Goal: Contribute content

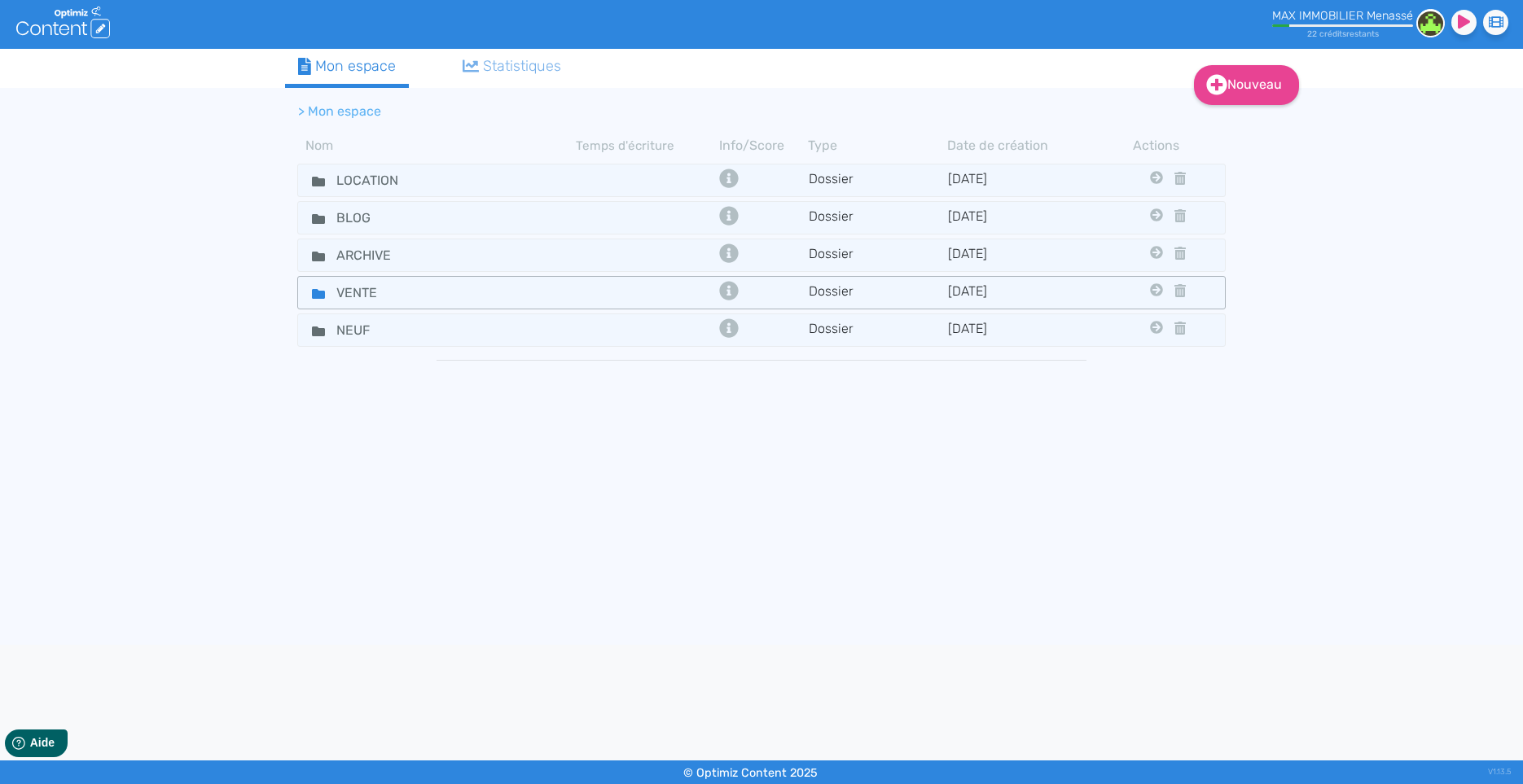
click at [495, 302] on div "VENTE" at bounding box center [437, 293] width 275 height 24
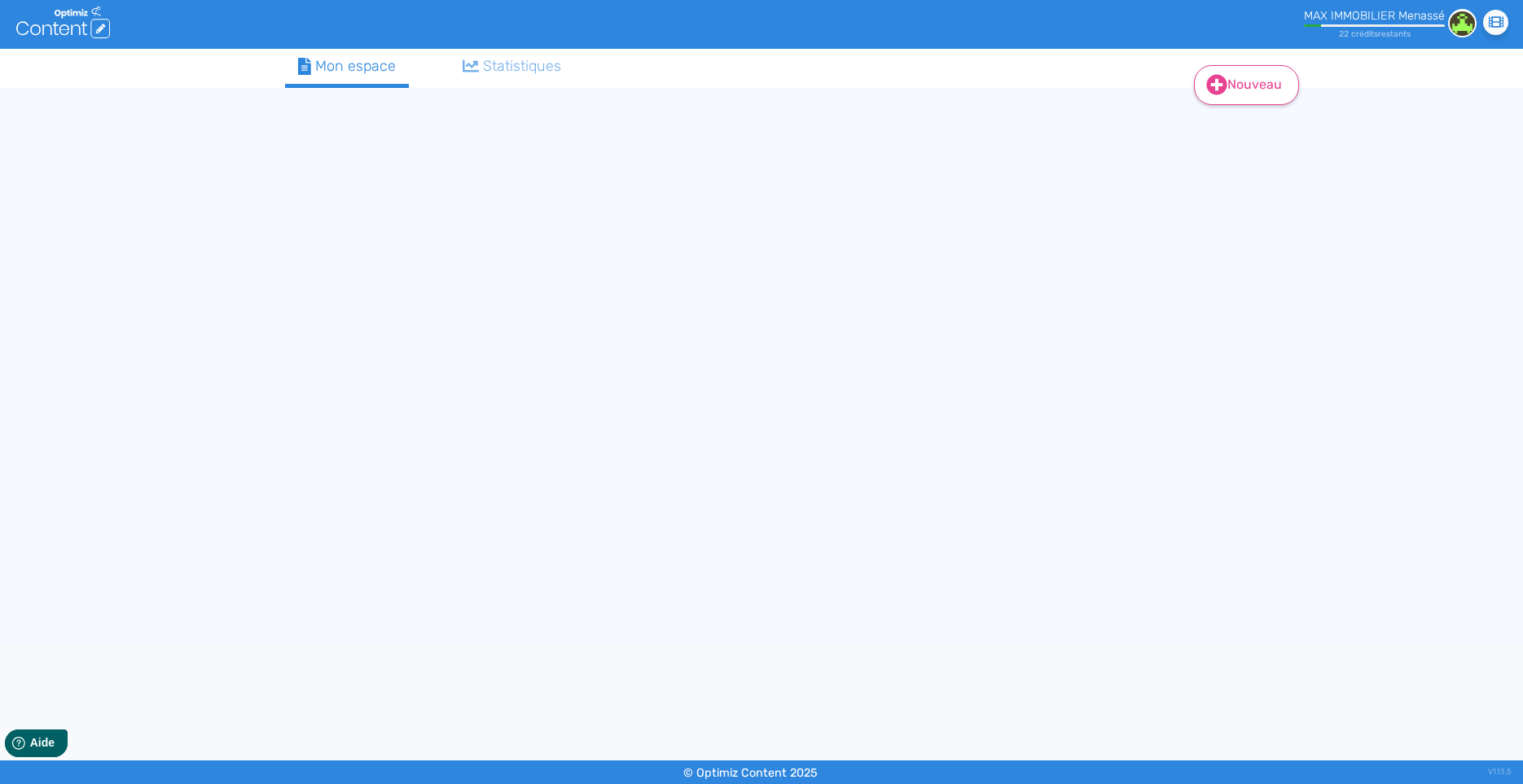
click at [1256, 90] on link "Nouveau" at bounding box center [1246, 85] width 105 height 40
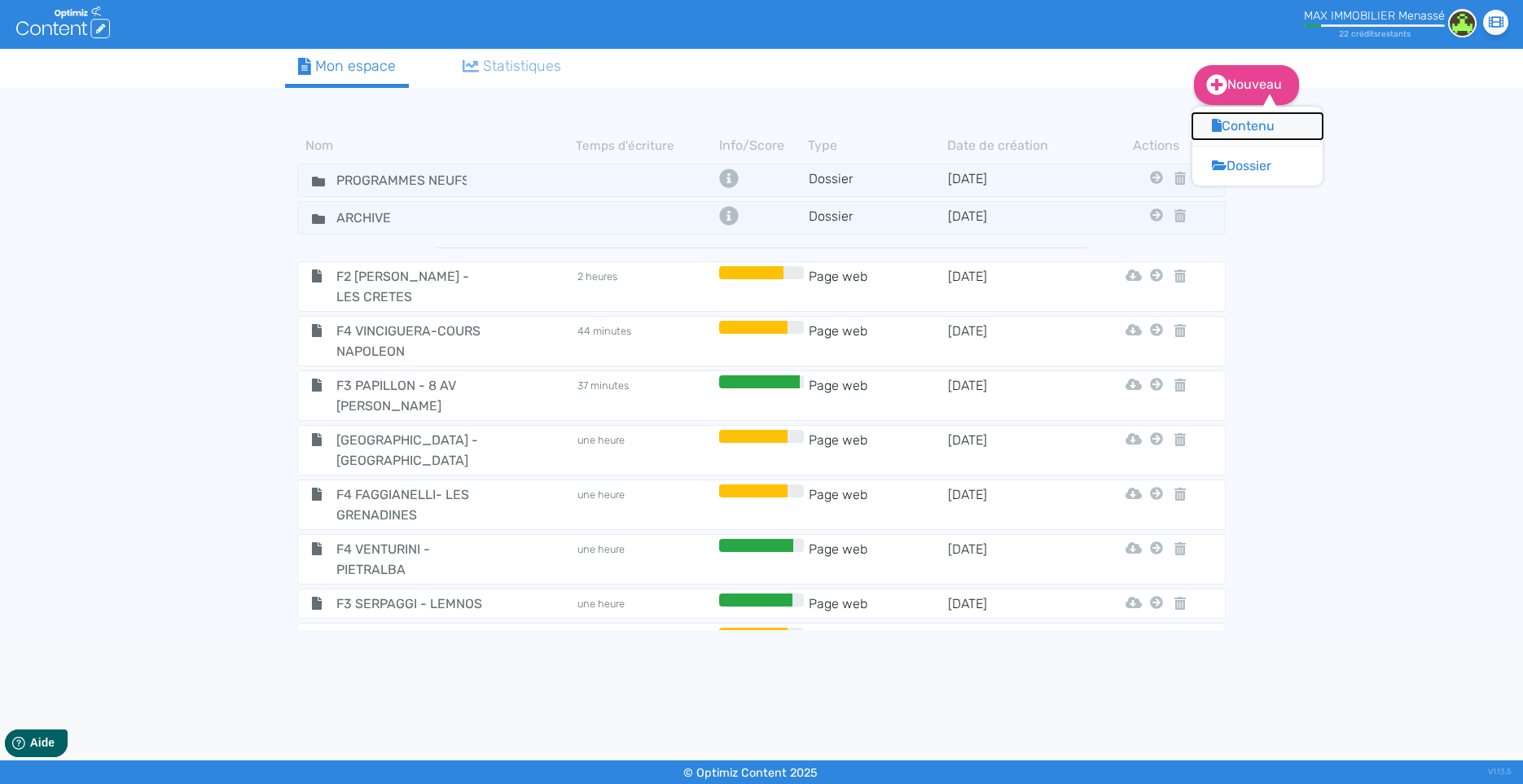
click at [1242, 120] on button "Contenu" at bounding box center [1257, 127] width 130 height 26
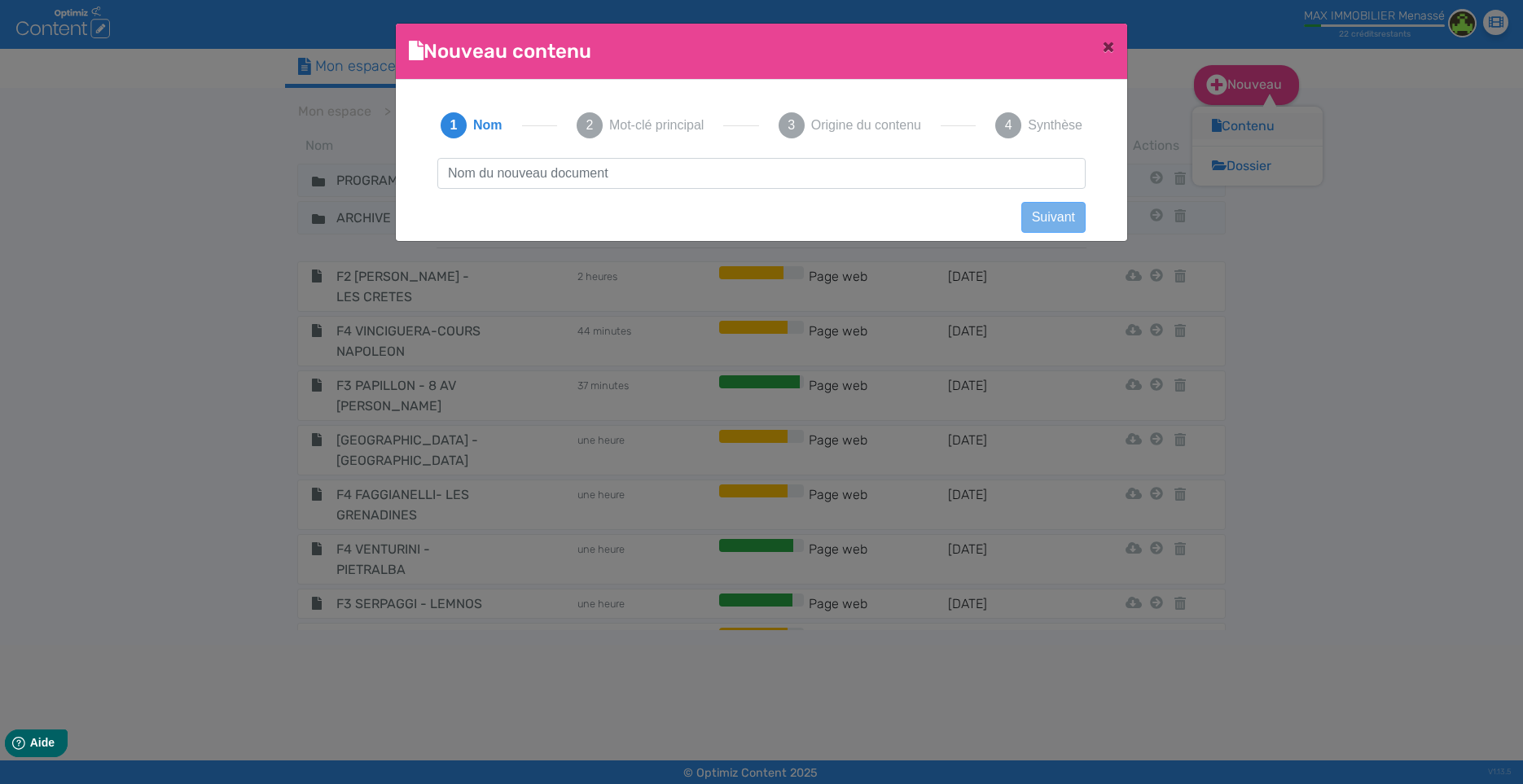
scroll to position [2, 0]
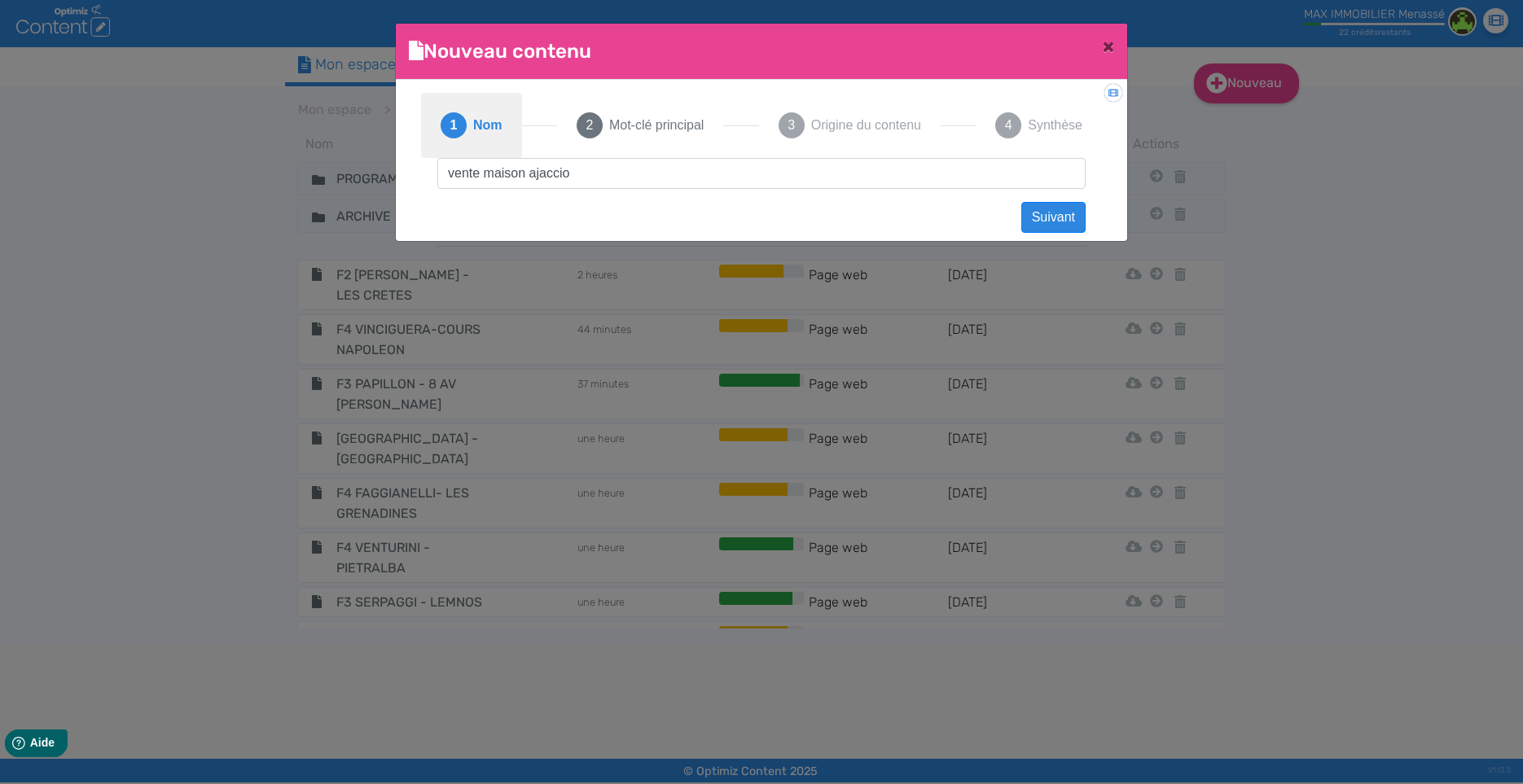
click button "Suivant" at bounding box center [1053, 217] width 65 height 30
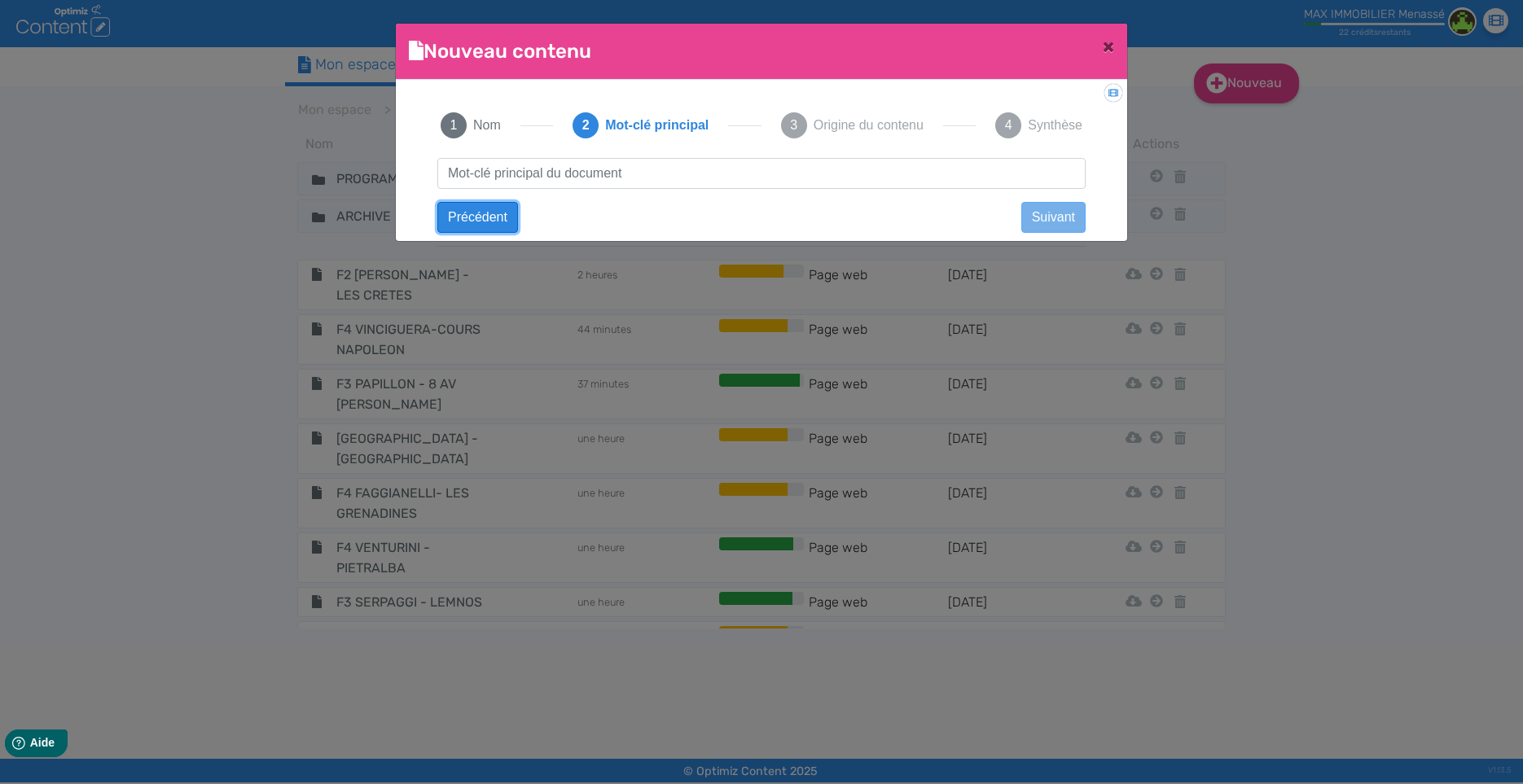
click at [490, 213] on button "Précédent" at bounding box center [477, 217] width 80 height 30
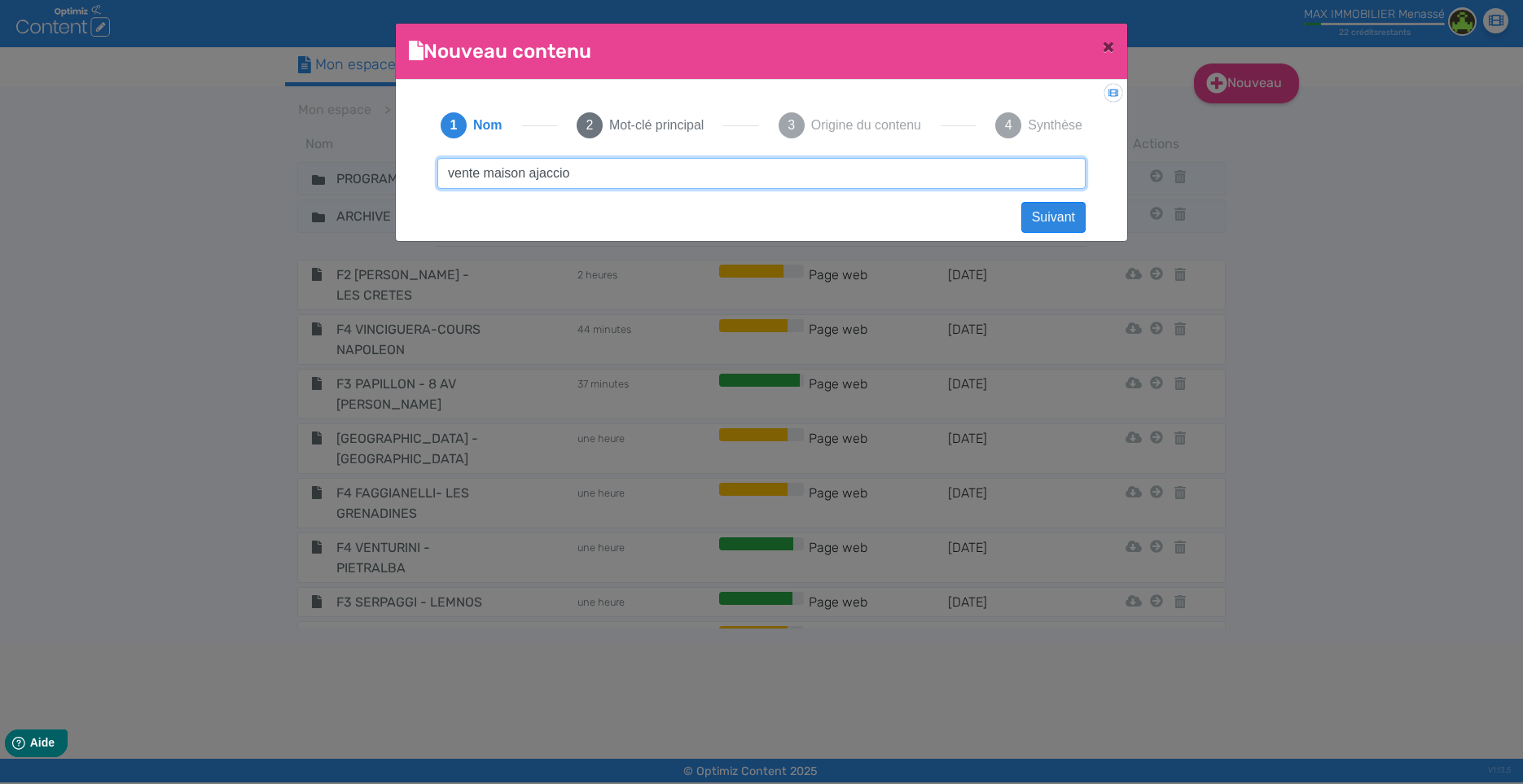
click at [512, 178] on input "vente maison ajaccio" at bounding box center [761, 173] width 648 height 30
click at [519, 175] on input "VILLA -" at bounding box center [761, 173] width 648 height 30
paste input "BOUHIER"
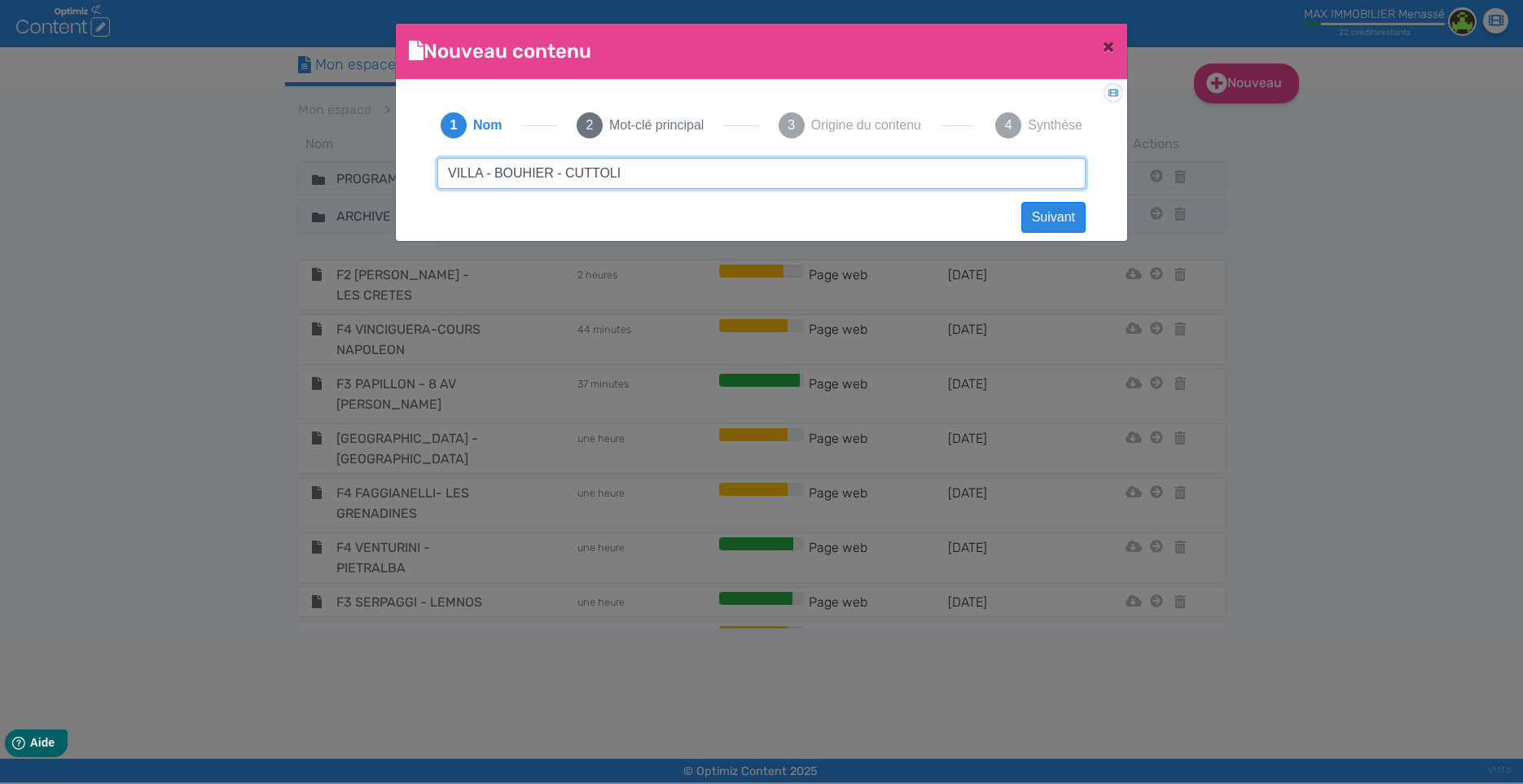
type input "VILLA - BOUHIER - CUTTOLI"
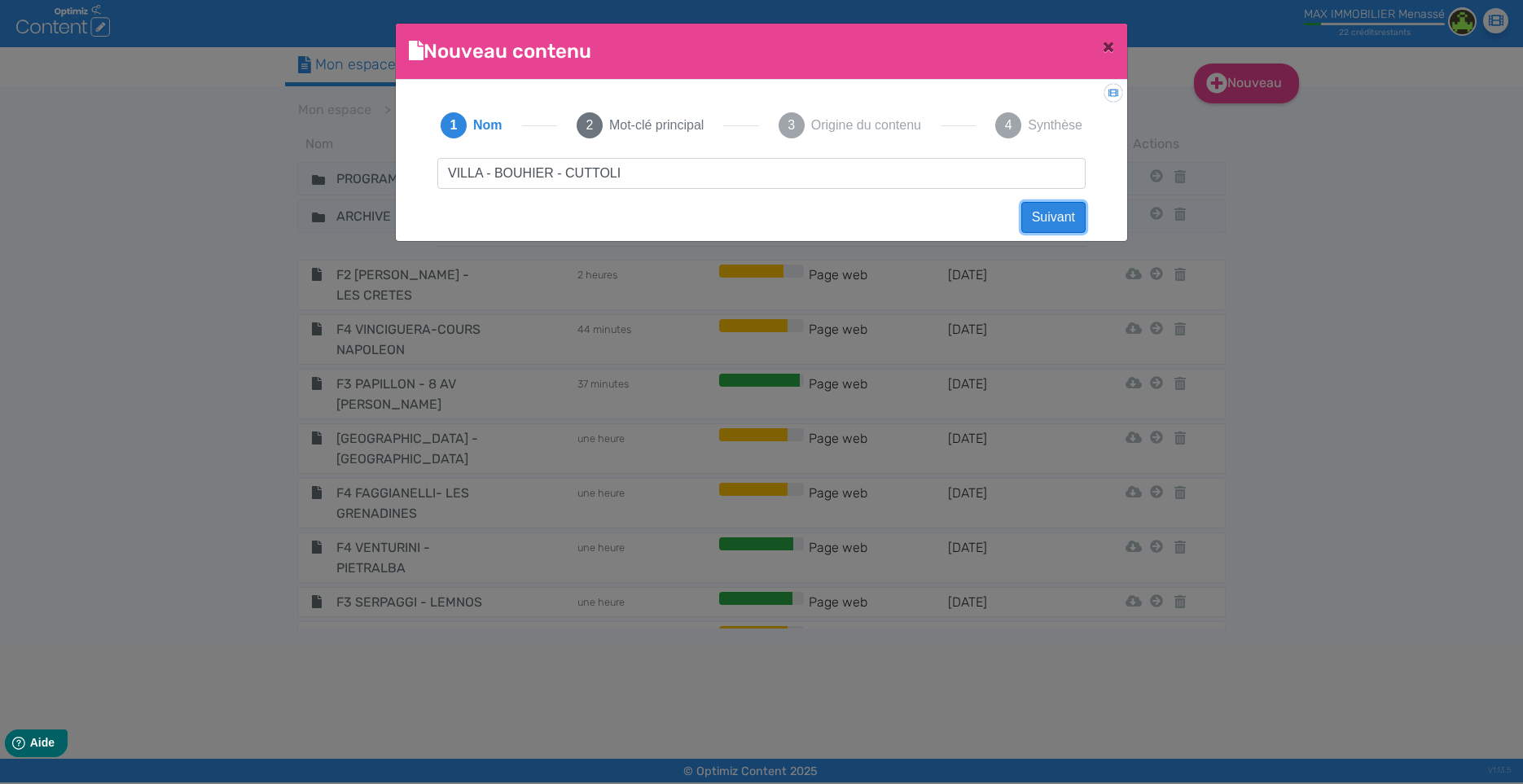
click at [1048, 216] on button "Suivant" at bounding box center [1053, 217] width 65 height 30
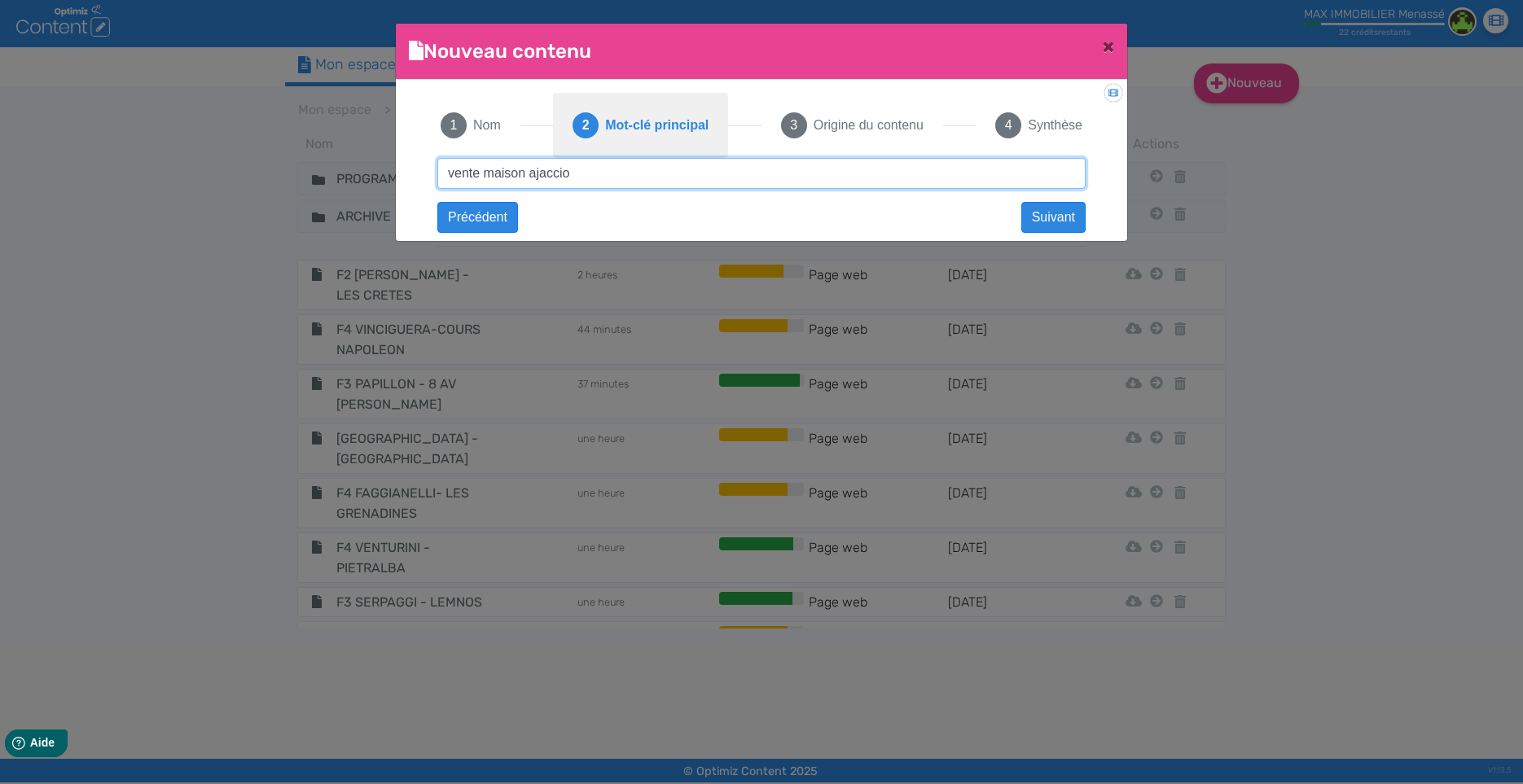
type input "vente maison ajaccio"
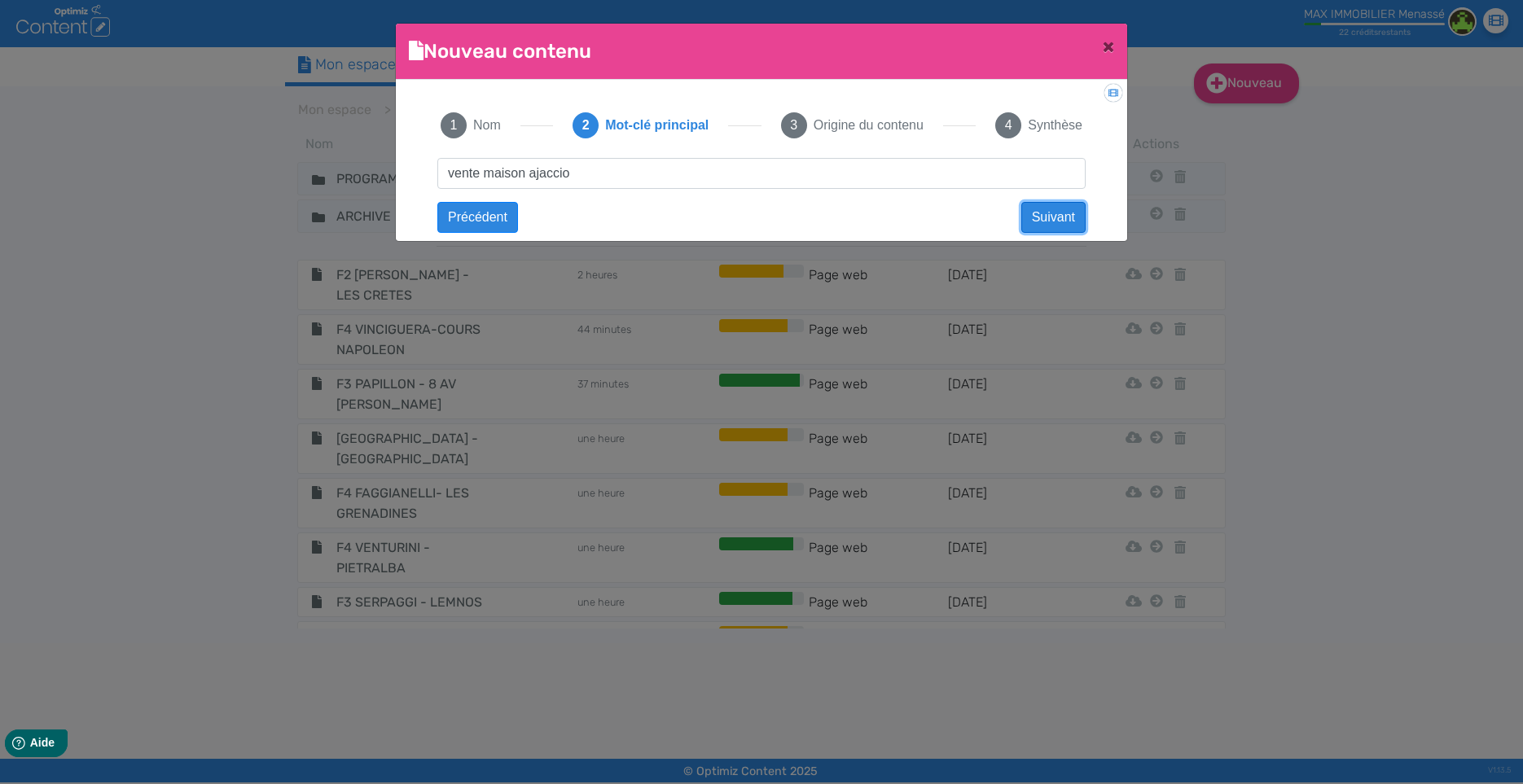
click at [1069, 215] on button "Suivant" at bounding box center [1053, 217] width 65 height 30
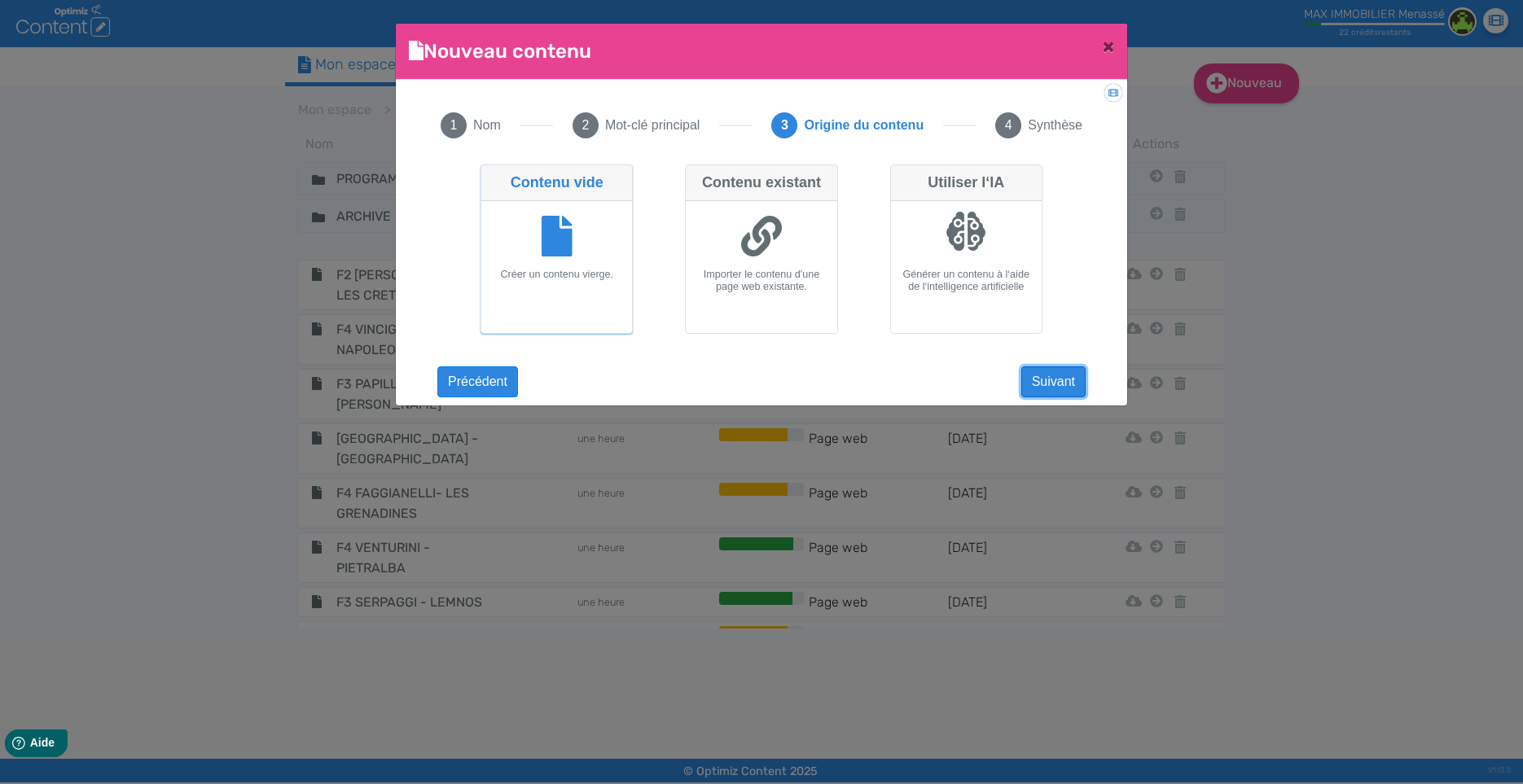
click at [1062, 386] on button "Suivant" at bounding box center [1053, 381] width 65 height 30
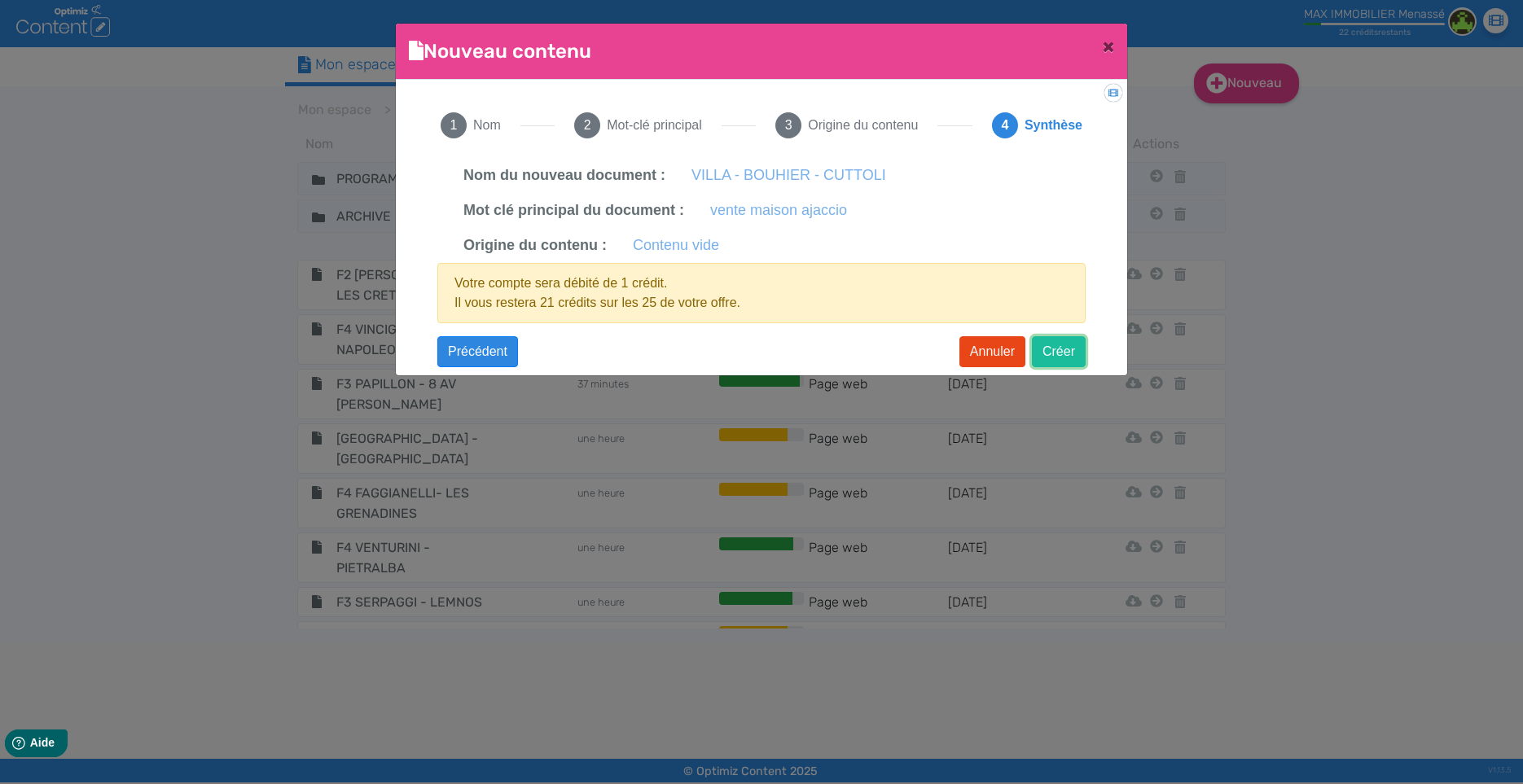
click at [1058, 341] on button "Créer" at bounding box center [1058, 351] width 54 height 30
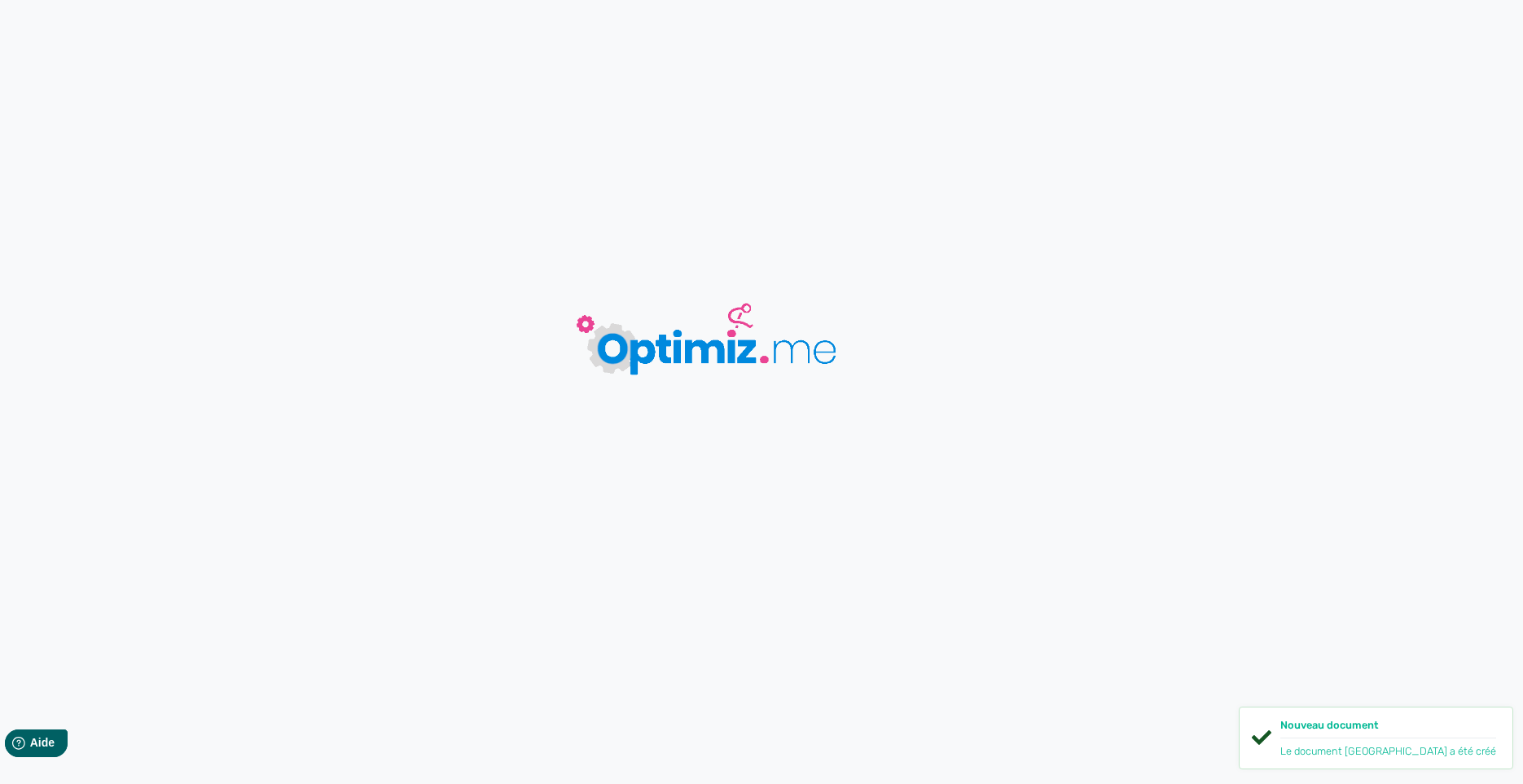
type input "VILLA - BOUHIER - CUTTOLI"
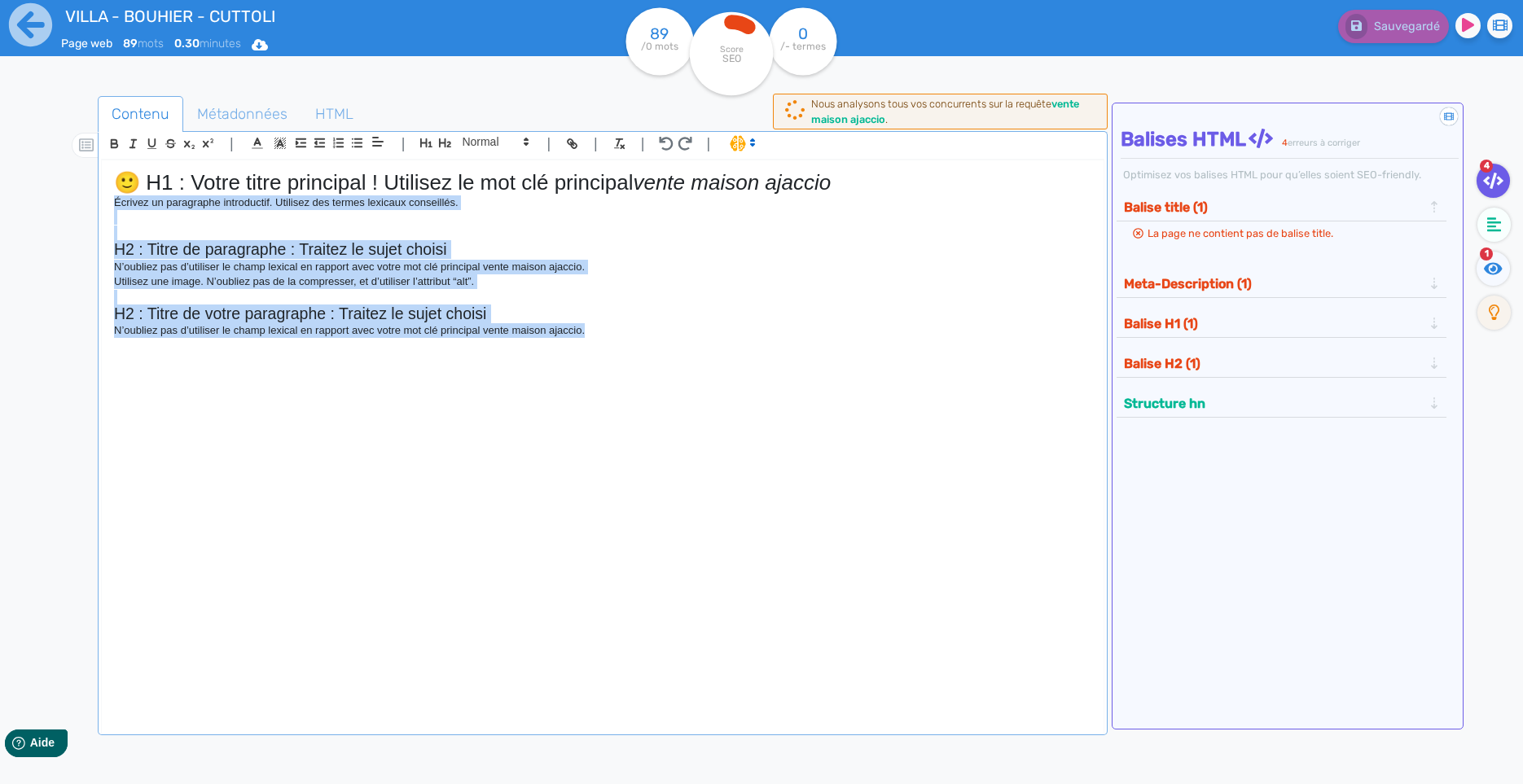
drag, startPoint x: 449, startPoint y: 472, endPoint x: 100, endPoint y: 210, distance: 436.4
click at [102, 210] on div "🙂 H1 : Votre titre principal ! Utilisez le mot clé principal vente maison ajacc…" at bounding box center [602, 435] width 1001 height 549
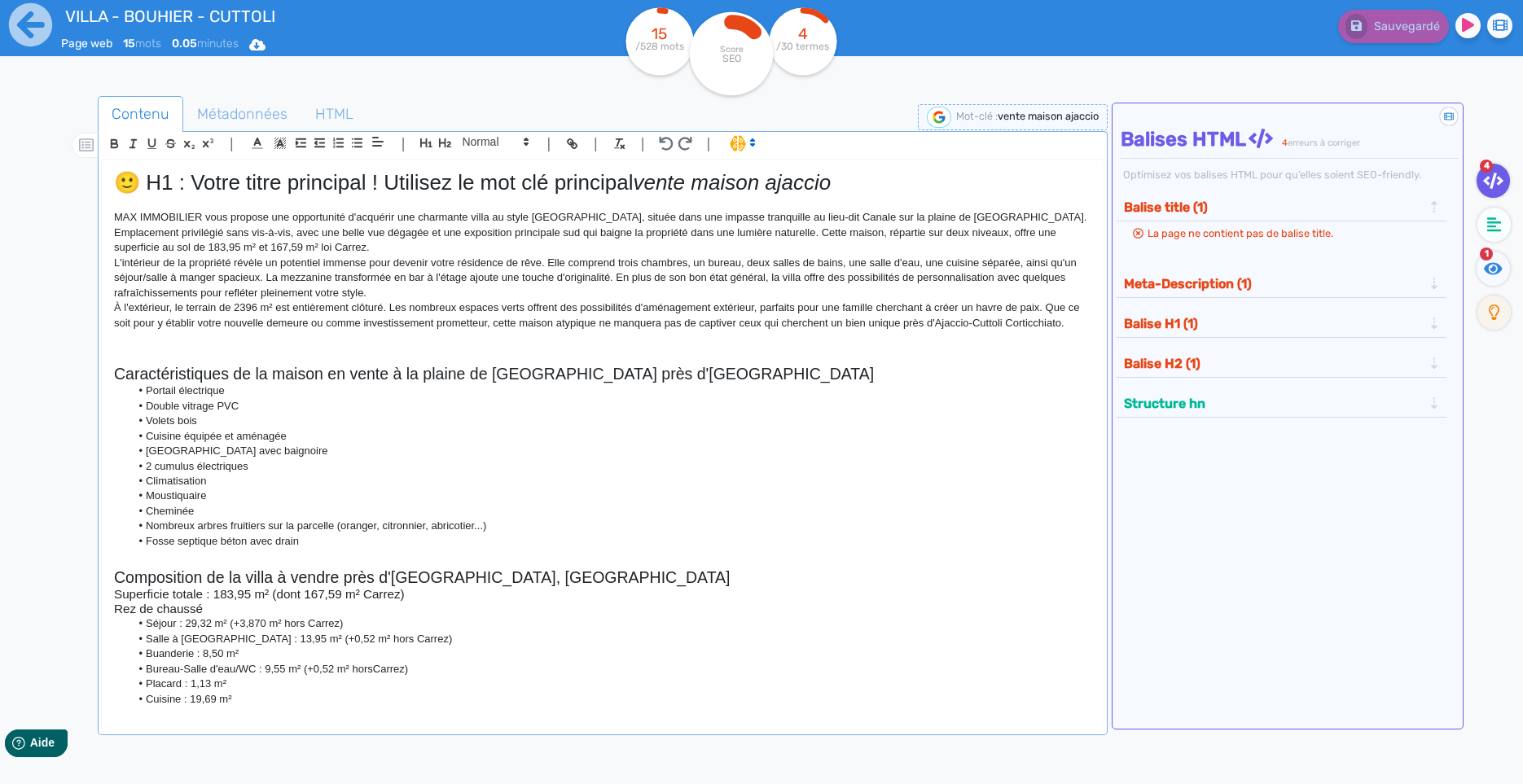
click at [187, 191] on h1 "🙂 H1 : Votre titre principal ! Utilisez le mot clé principal vente maison ajacc…" at bounding box center [602, 182] width 977 height 25
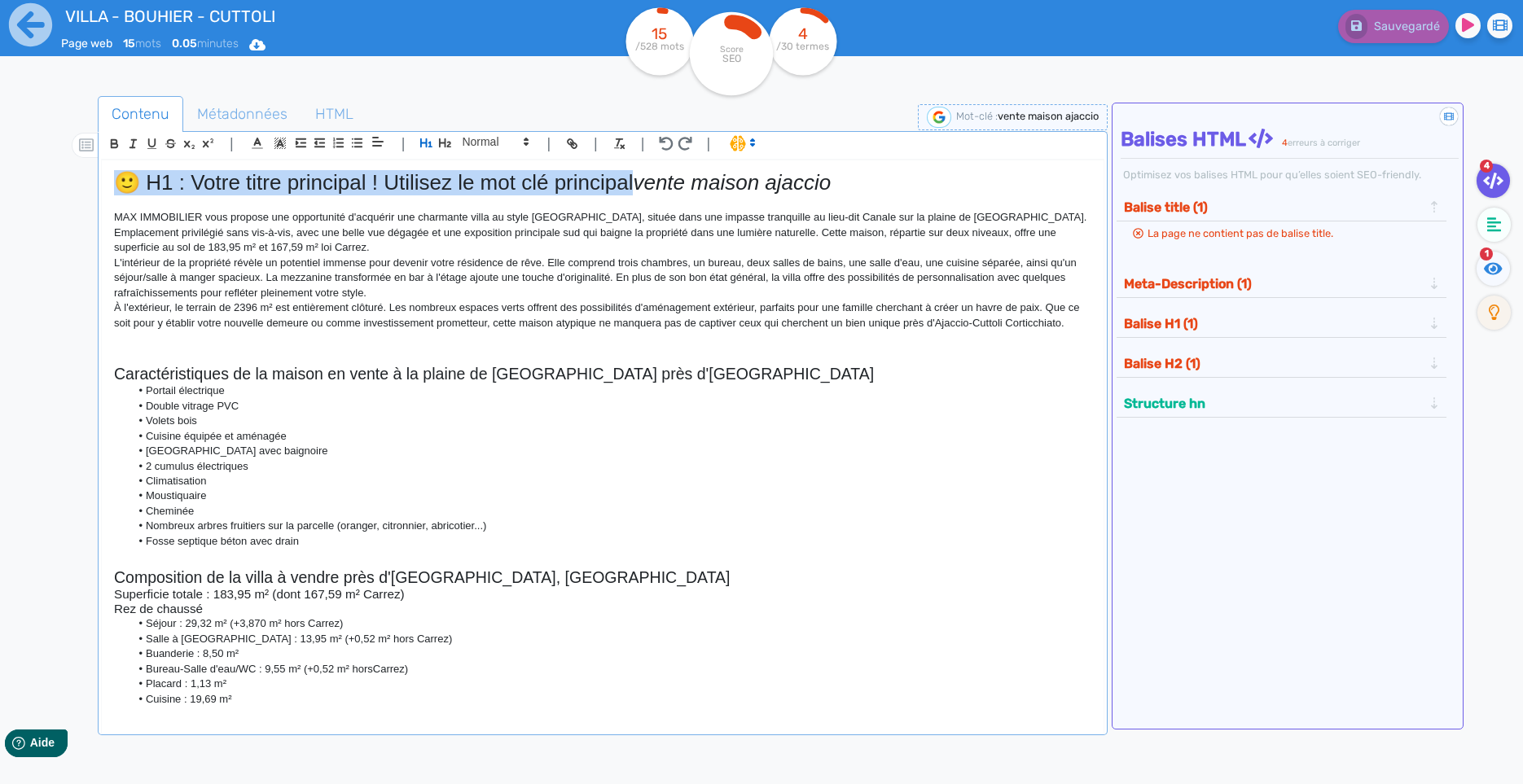
click at [187, 191] on h1 "🙂 H1 : Votre titre principal ! Utilisez le mot clé principal vente maison ajacc…" at bounding box center [602, 182] width 977 height 25
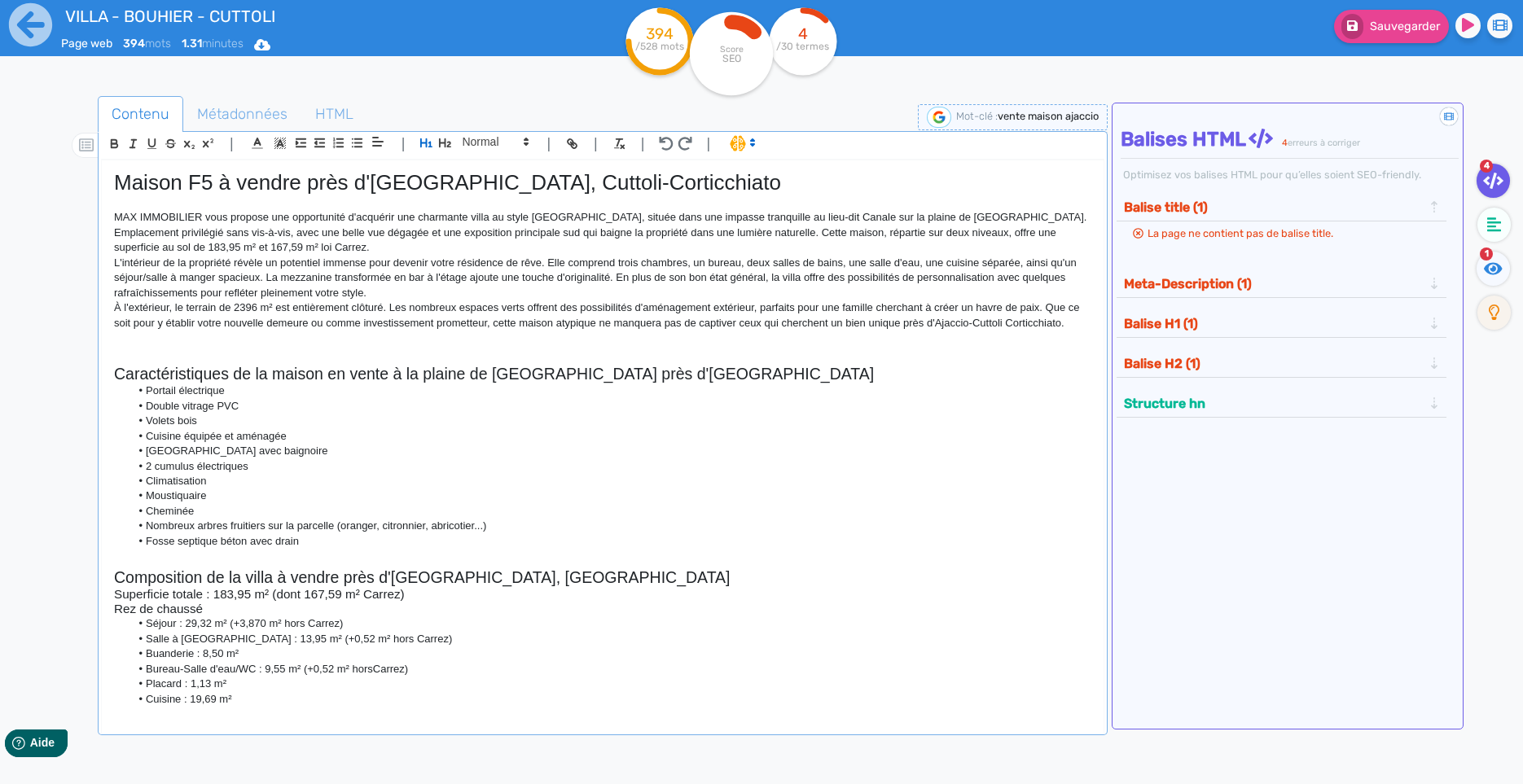
click at [246, 182] on h1 "Maison F5 à vendre près d'[GEOGRAPHIC_DATA], Cuttoli-Corticchiato" at bounding box center [602, 182] width 977 height 25
click at [438, 220] on p "MAX IMMOBILIER vous propose une opportunité d'acquérir une charmante villa au s…" at bounding box center [602, 232] width 977 height 44
click at [160, 218] on p "MAX IMMOBILIER vous propose une opportunité d'acquérir une charmante villa au s…" at bounding box center [602, 232] width 977 height 44
click at [121, 217] on p "MAX Immobilier vous propose une opportunité d'acquérir une charmante villa au s…" at bounding box center [602, 232] width 977 height 44
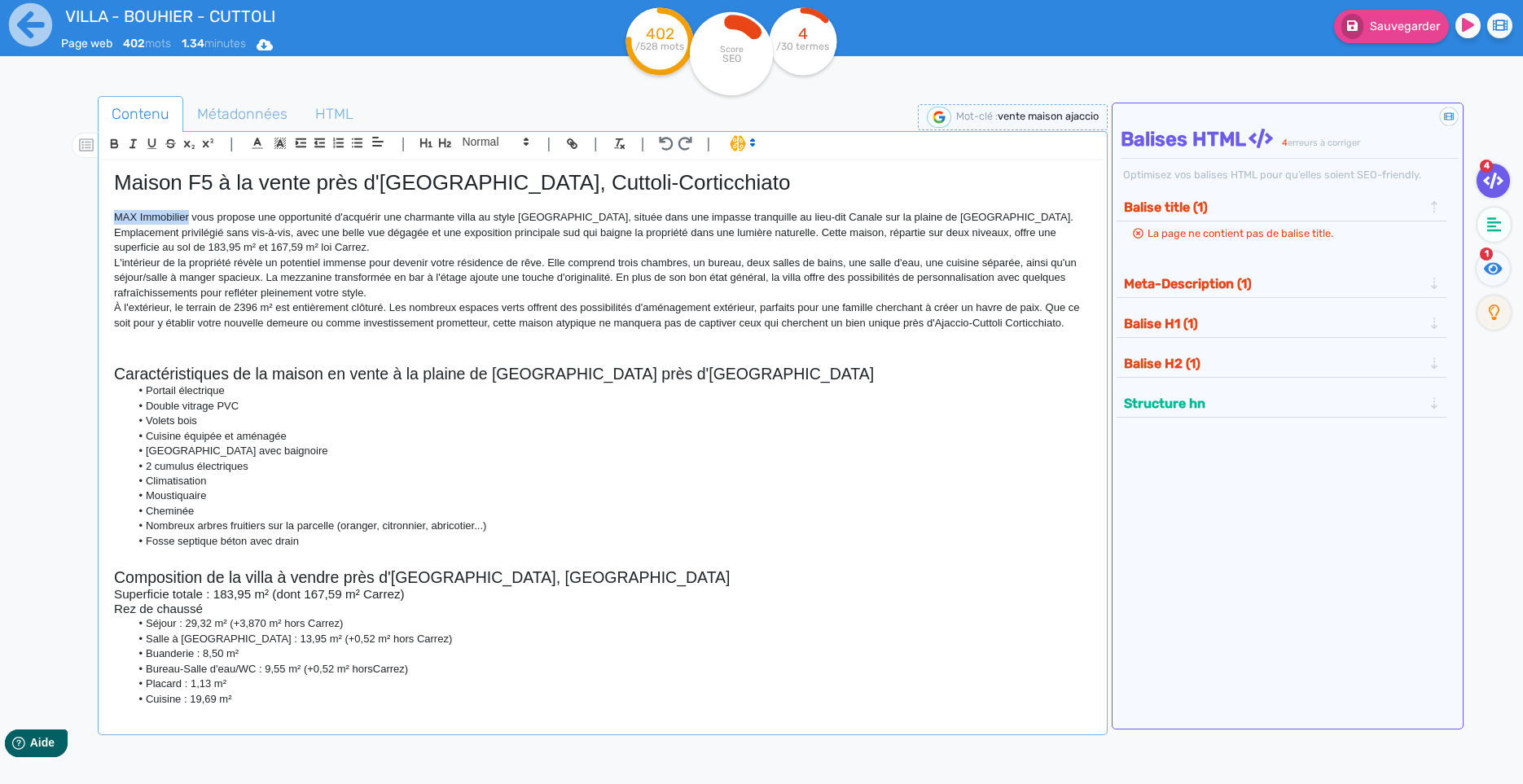
drag, startPoint x: 123, startPoint y: 216, endPoint x: 147, endPoint y: 220, distance: 24.3
click at [147, 220] on p "MAX Immobilier vous propose une opportunité d'acquérir une charmante villa au s…" at bounding box center [602, 232] width 977 height 44
click at [109, 141] on icon "button" at bounding box center [114, 143] width 14 height 14
click at [314, 308] on p "À l'extérieur, le terrain de 2396 m² est entièrement clôturé. Les nombreux espa…" at bounding box center [602, 315] width 977 height 30
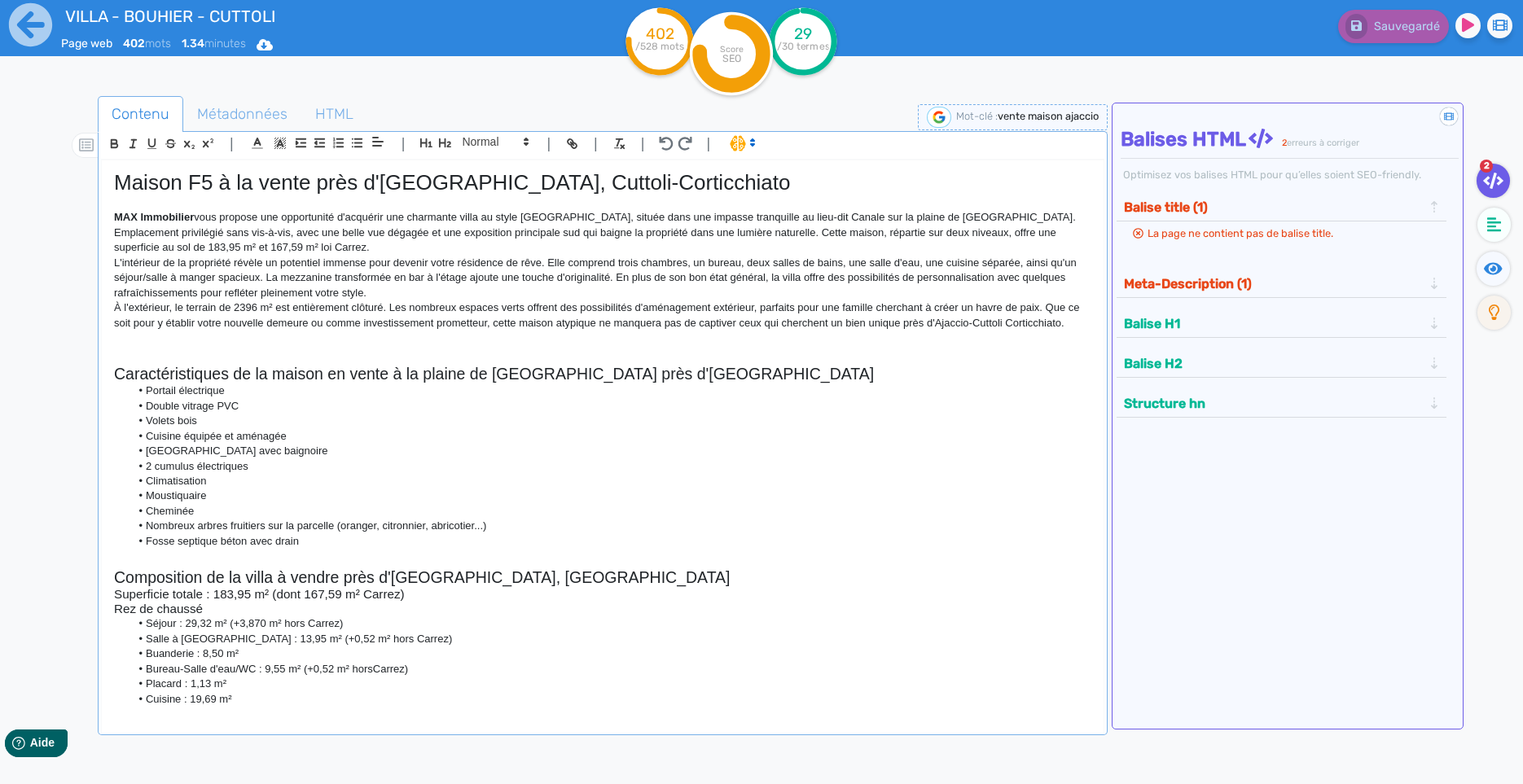
click at [391, 287] on p "L'intérieur de la propriété révèle un potentiel immense pour devenir votre rési…" at bounding box center [602, 278] width 977 height 44
click at [185, 525] on li "Nombreux arbres fruitiers sur la parcelle (oranger, citronnier, abricotier...)" at bounding box center [610, 526] width 961 height 15
drag, startPoint x: 185, startPoint y: 525, endPoint x: 312, endPoint y: 530, distance: 127.1
click at [312, 530] on li "Nombreux arbres fruitiers sur la parcelle (oranger, citronnier, abricotier...)" at bounding box center [610, 526] width 961 height 15
copy li "Nombreux arbres fruitiers sur la parcelle"
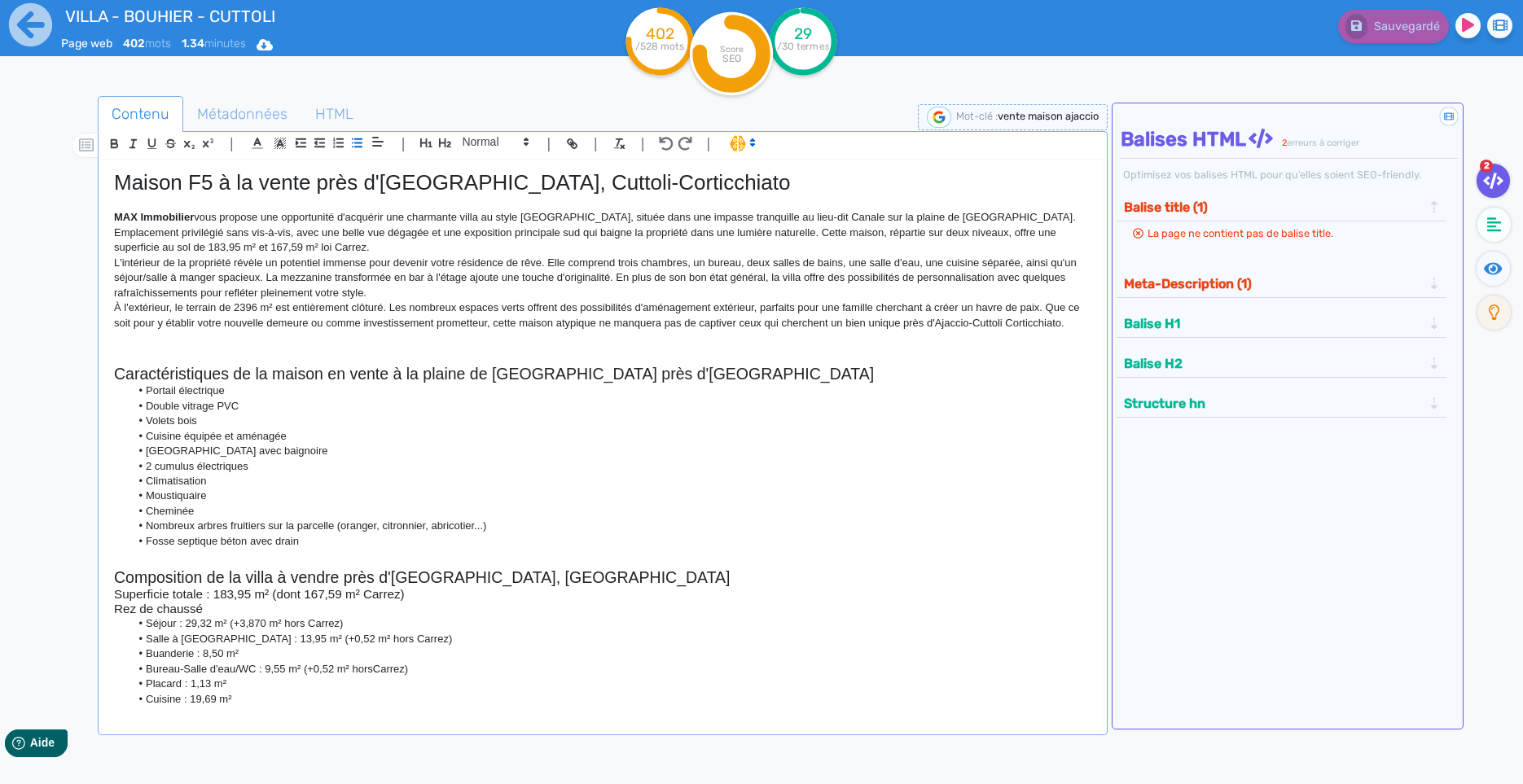
click at [382, 313] on p "À l'extérieur, le terrain de 2396 m² est entièrement clôturé. Les nombreux espa…" at bounding box center [602, 315] width 977 height 30
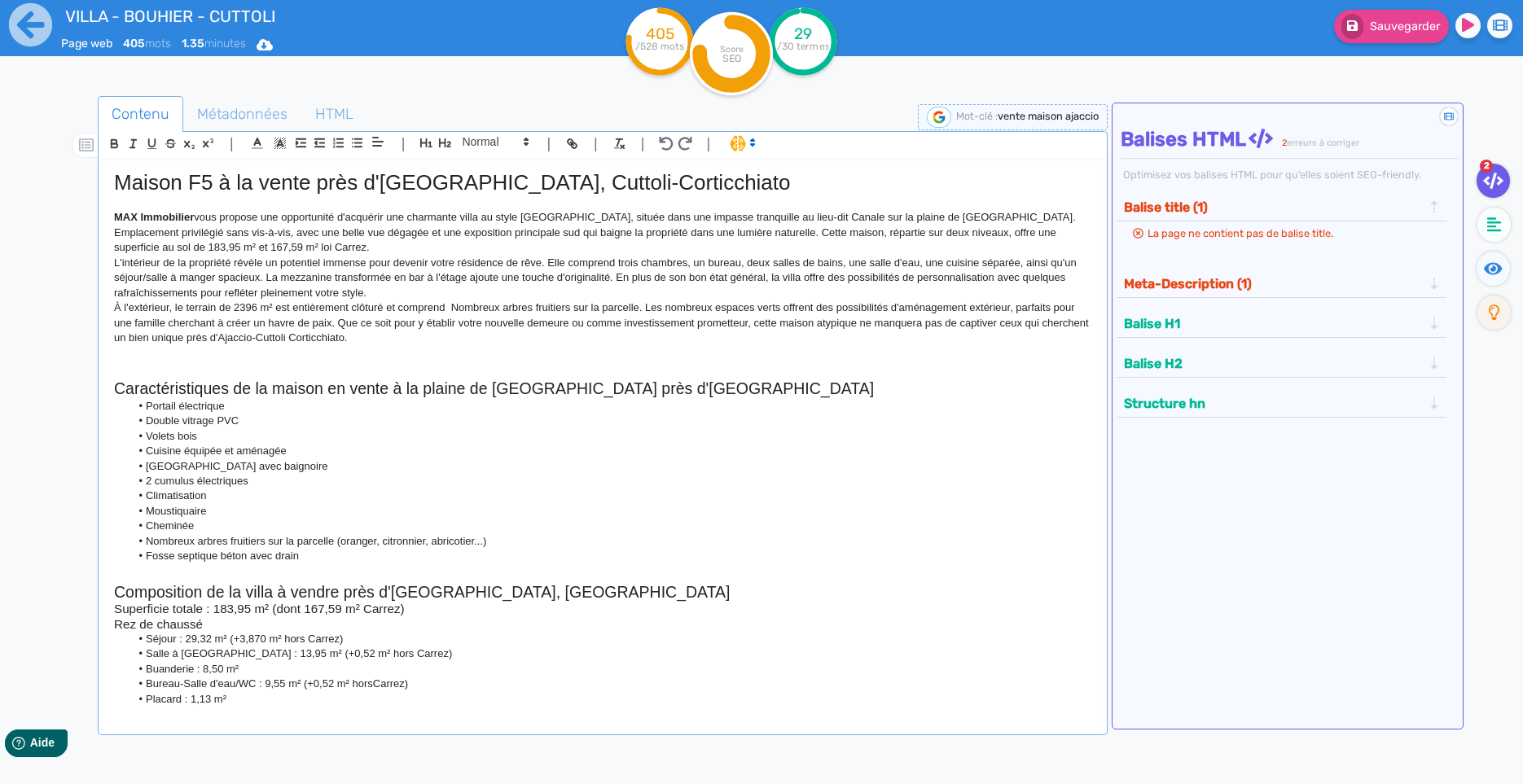
click at [450, 305] on p "À l'extérieur, le terrain de 2396 m² est entièrement clôturé et comprend Nombre…" at bounding box center [602, 322] width 977 height 44
click at [593, 310] on p "À l'extérieur, le terrain de 2396 m² est entièrement clôturé et comprend de nom…" at bounding box center [602, 322] width 977 height 44
drag, startPoint x: 593, startPoint y: 310, endPoint x: 618, endPoint y: 308, distance: 25.1
click at [618, 308] on p "À l'extérieur, le terrain de 2396 m² est entièrement clôturé et comprend de nom…" at bounding box center [602, 322] width 977 height 44
click at [203, 458] on li "Cuisine équipée et aménagée" at bounding box center [610, 451] width 961 height 15
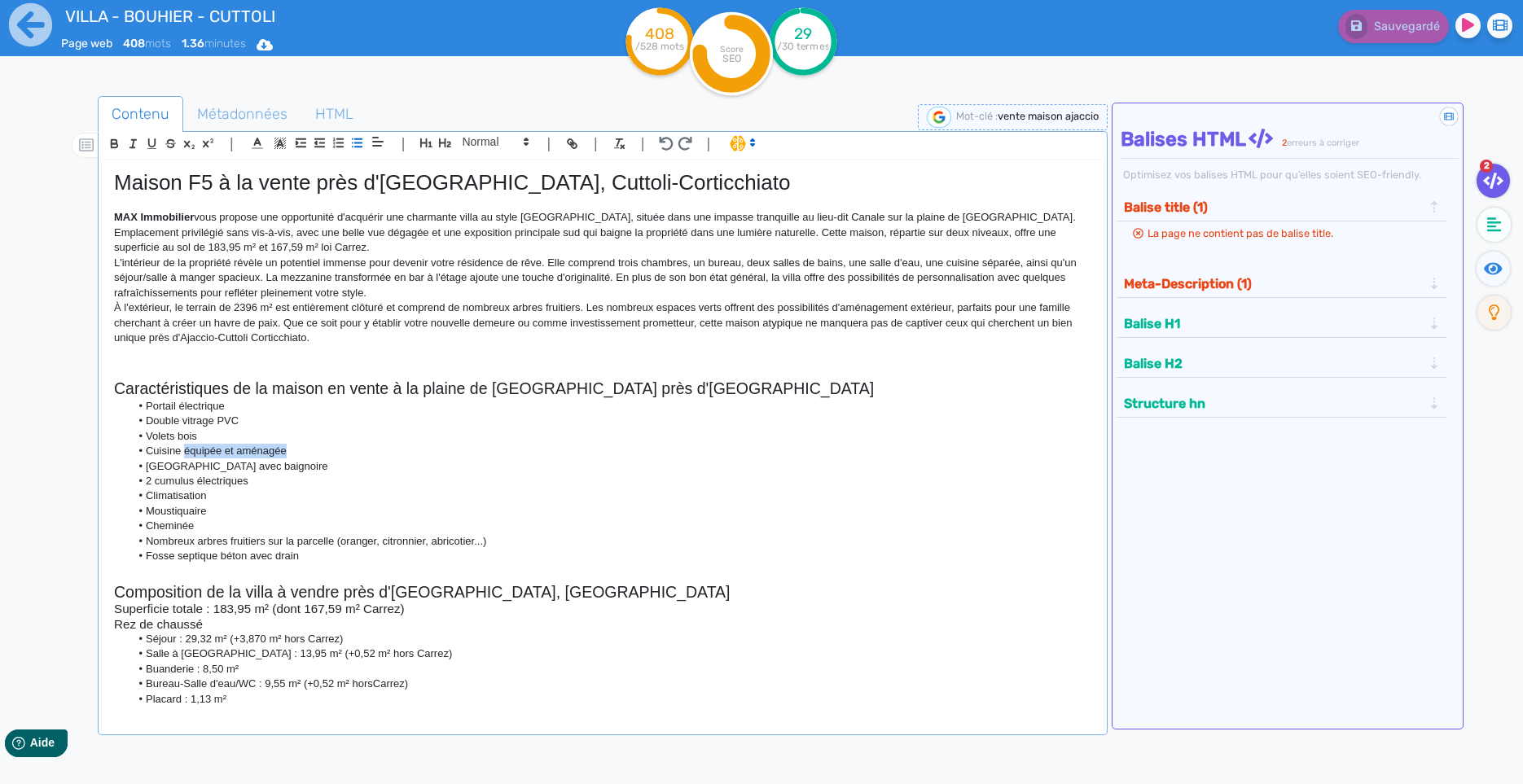
drag, startPoint x: 203, startPoint y: 458, endPoint x: 248, endPoint y: 447, distance: 46.3
click at [248, 447] on li "Cuisine équipée et aménagée" at bounding box center [610, 451] width 961 height 15
copy li "équipée et aménagée"
click at [1008, 264] on p "L'intérieur de la propriété révèle un potentiel immense pour devenir votre rési…" at bounding box center [602, 278] width 977 height 44
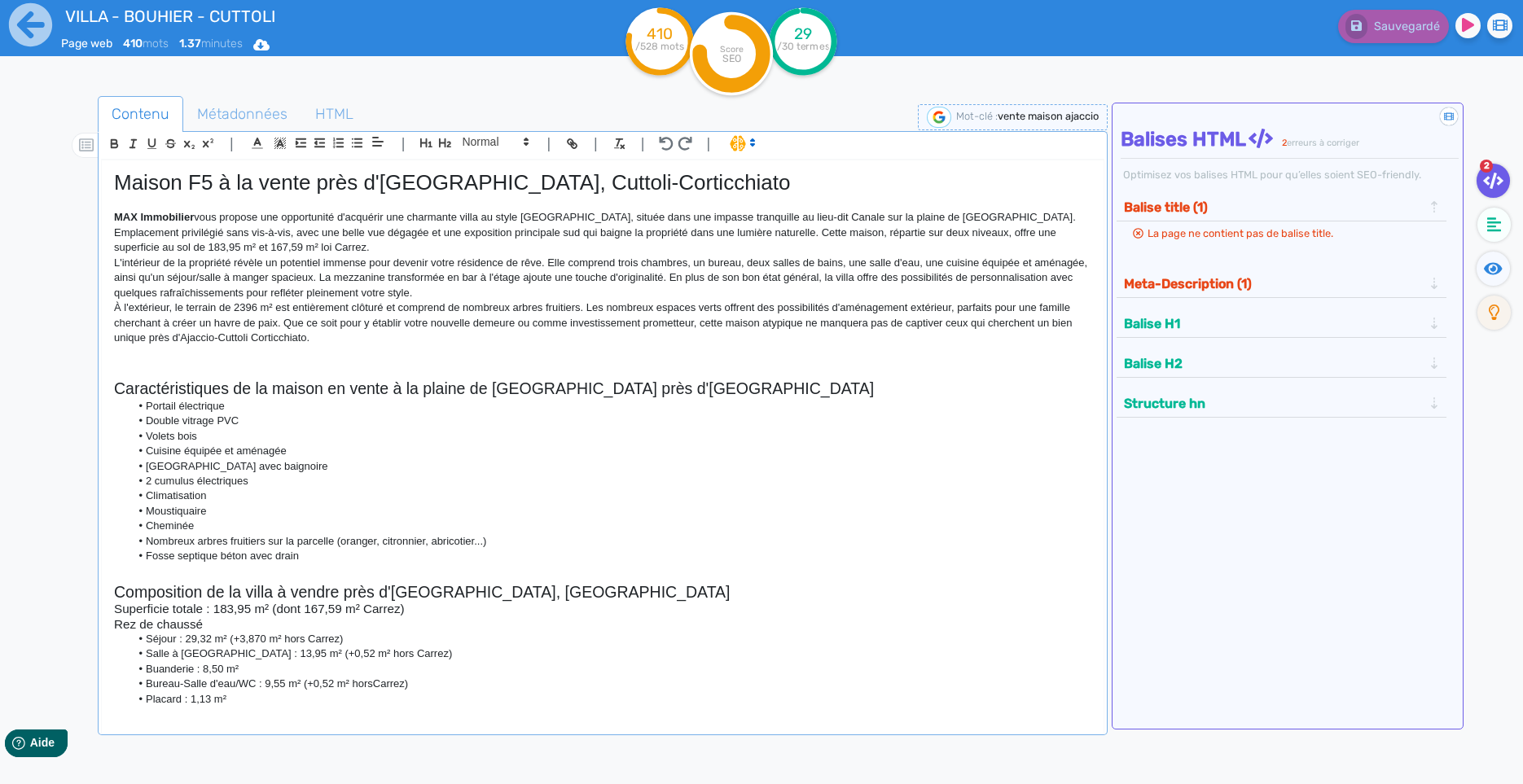
click at [668, 283] on p "L'intérieur de la propriété révèle un potentiel immense pour devenir votre rési…" at bounding box center [602, 278] width 977 height 44
click at [862, 277] on p "L'intérieur de la propriété révèle un potentiel immense pour devenir votre rési…" at bounding box center [602, 278] width 977 height 44
click at [885, 283] on p "L'intérieur de la propriété révèle un potentiel immense pour devenir votre rési…" at bounding box center [602, 278] width 977 height 44
click at [871, 280] on p "L'intérieur de la propriété révèle un potentiel immense pour devenir votre rési…" at bounding box center [602, 278] width 977 height 44
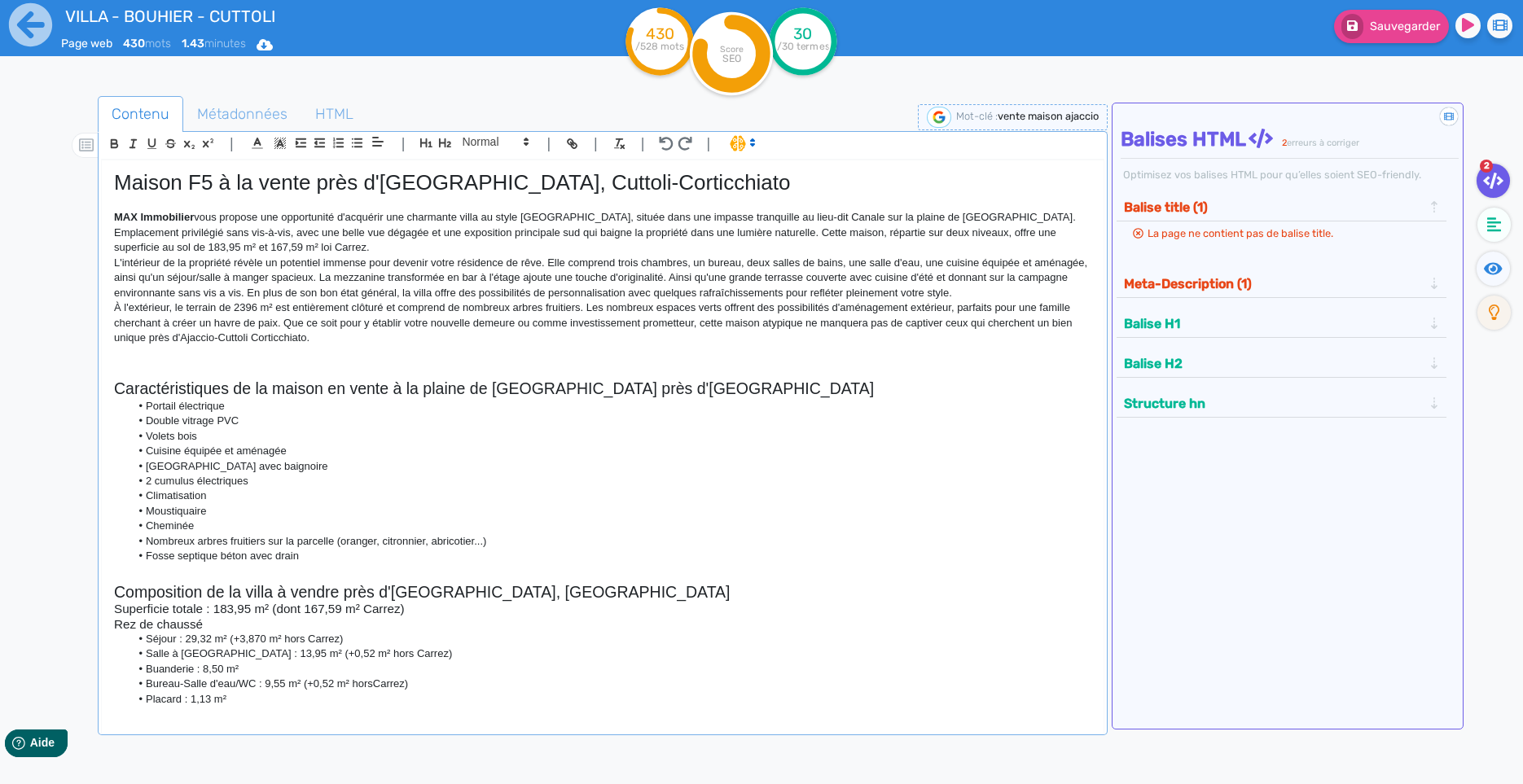
click at [189, 296] on p "L'intérieur de la propriété révèle un potentiel immense pour devenir votre rési…" at bounding box center [602, 278] width 977 height 44
click at [170, 223] on strong "MAX Immobilier" at bounding box center [153, 216] width 79 height 12
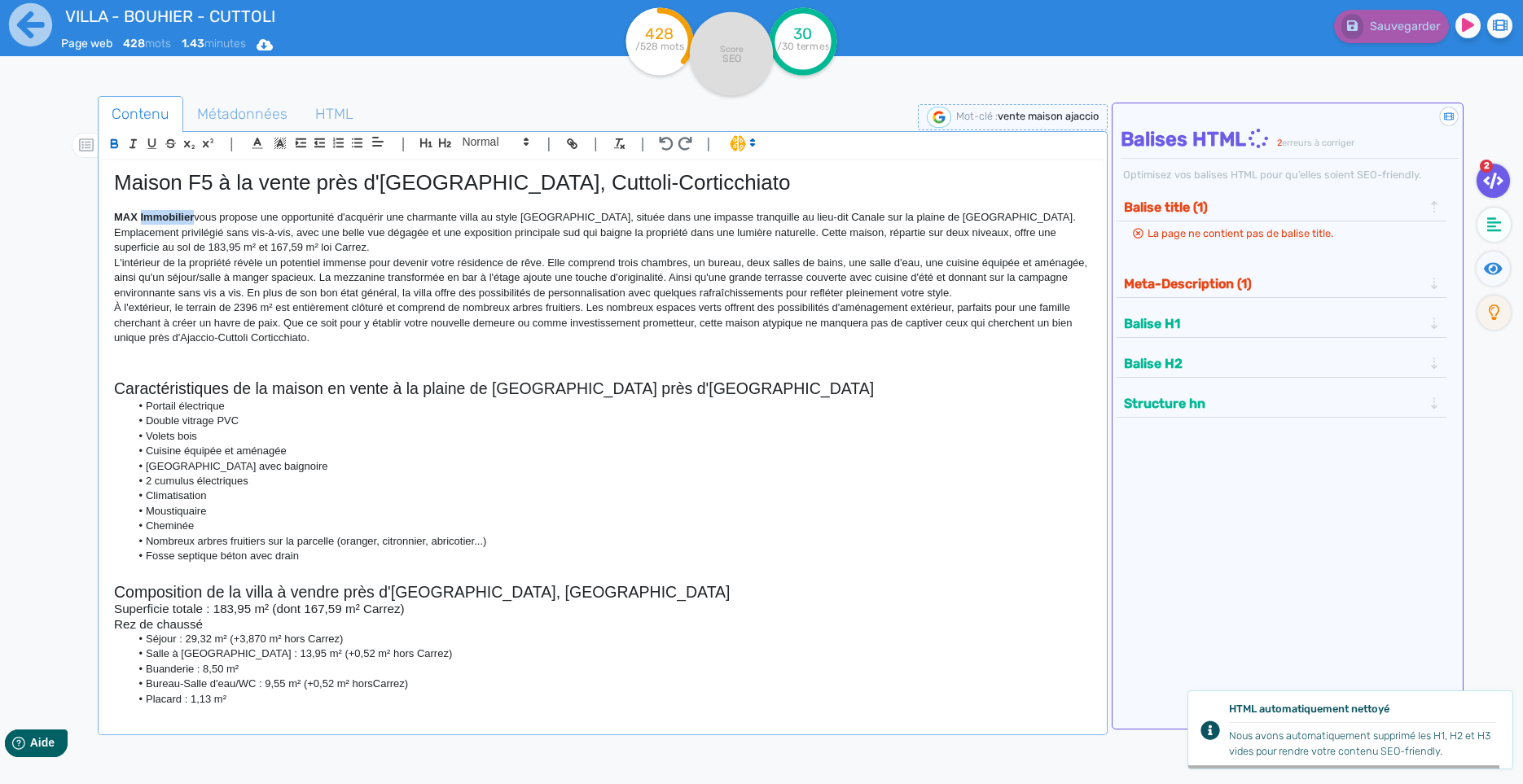
click at [170, 223] on strong "MAX Immobilier" at bounding box center [153, 216] width 79 height 12
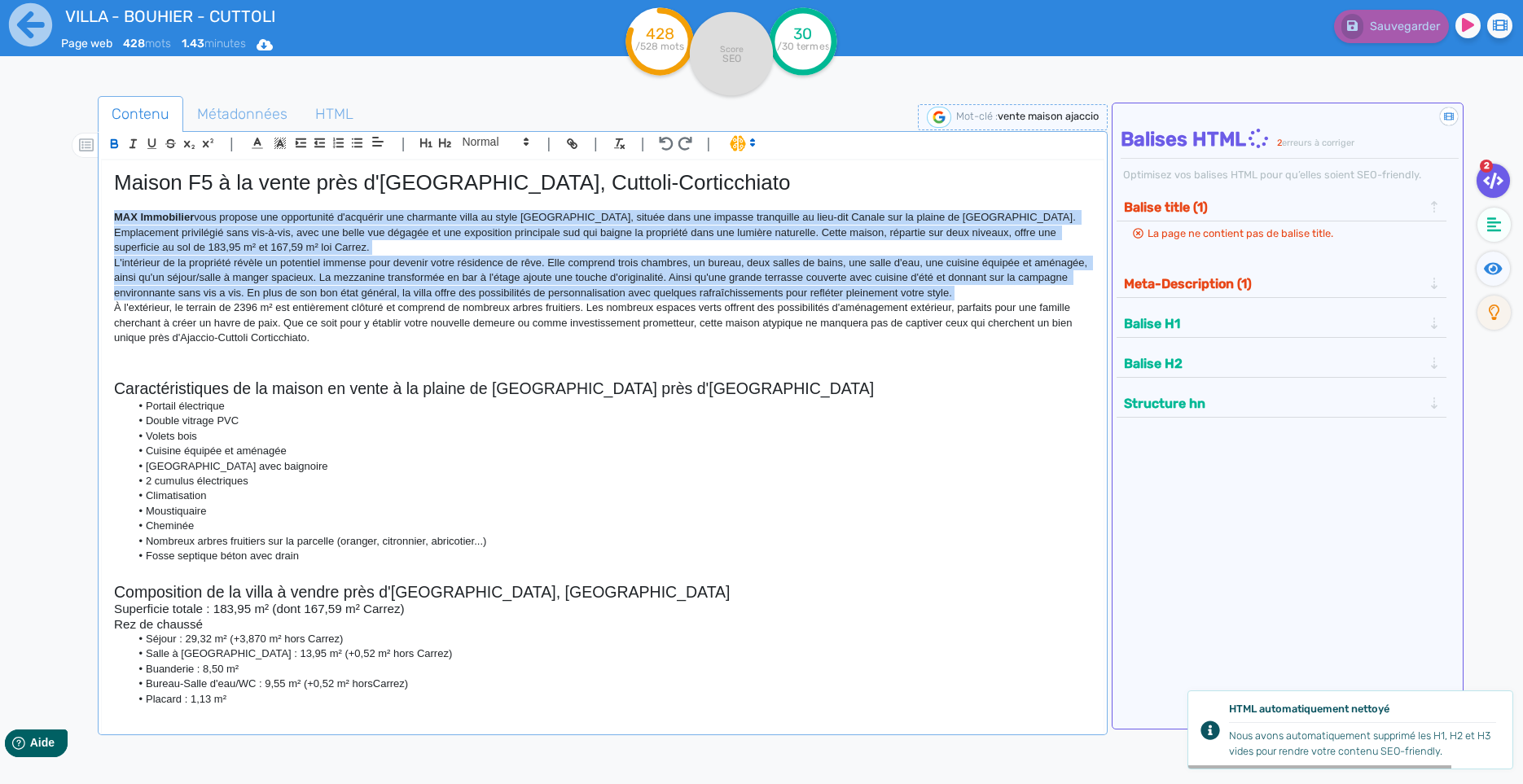
drag, startPoint x: 170, startPoint y: 223, endPoint x: 210, endPoint y: 344, distance: 127.4
click at [210, 344] on div "Maison F5 à la vente près d'[GEOGRAPHIC_DATA], Cuttoli-Corticchiato MAX Immobil…" at bounding box center [602, 435] width 1001 height 549
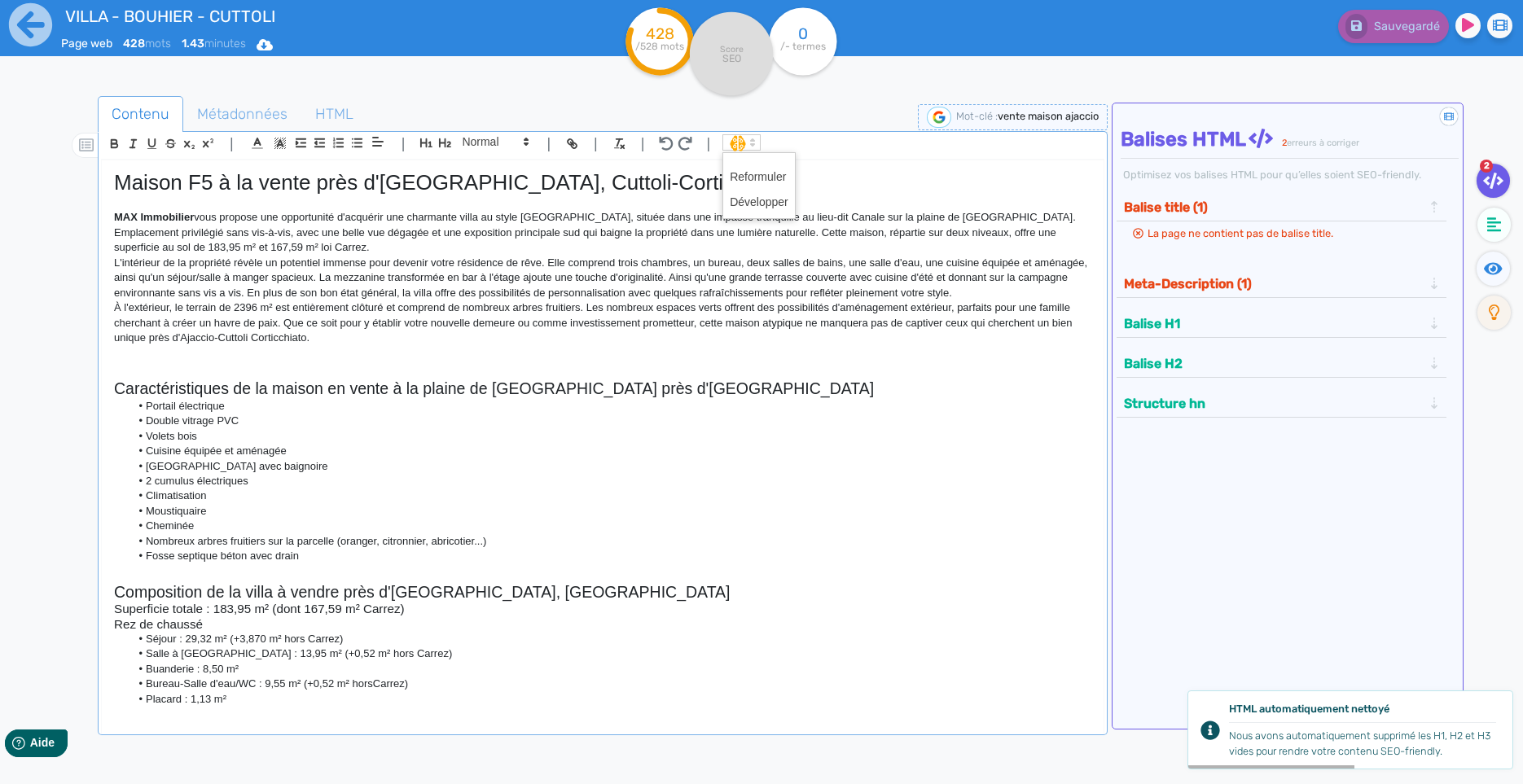
click at [747, 141] on icon at bounding box center [753, 142] width 15 height 15
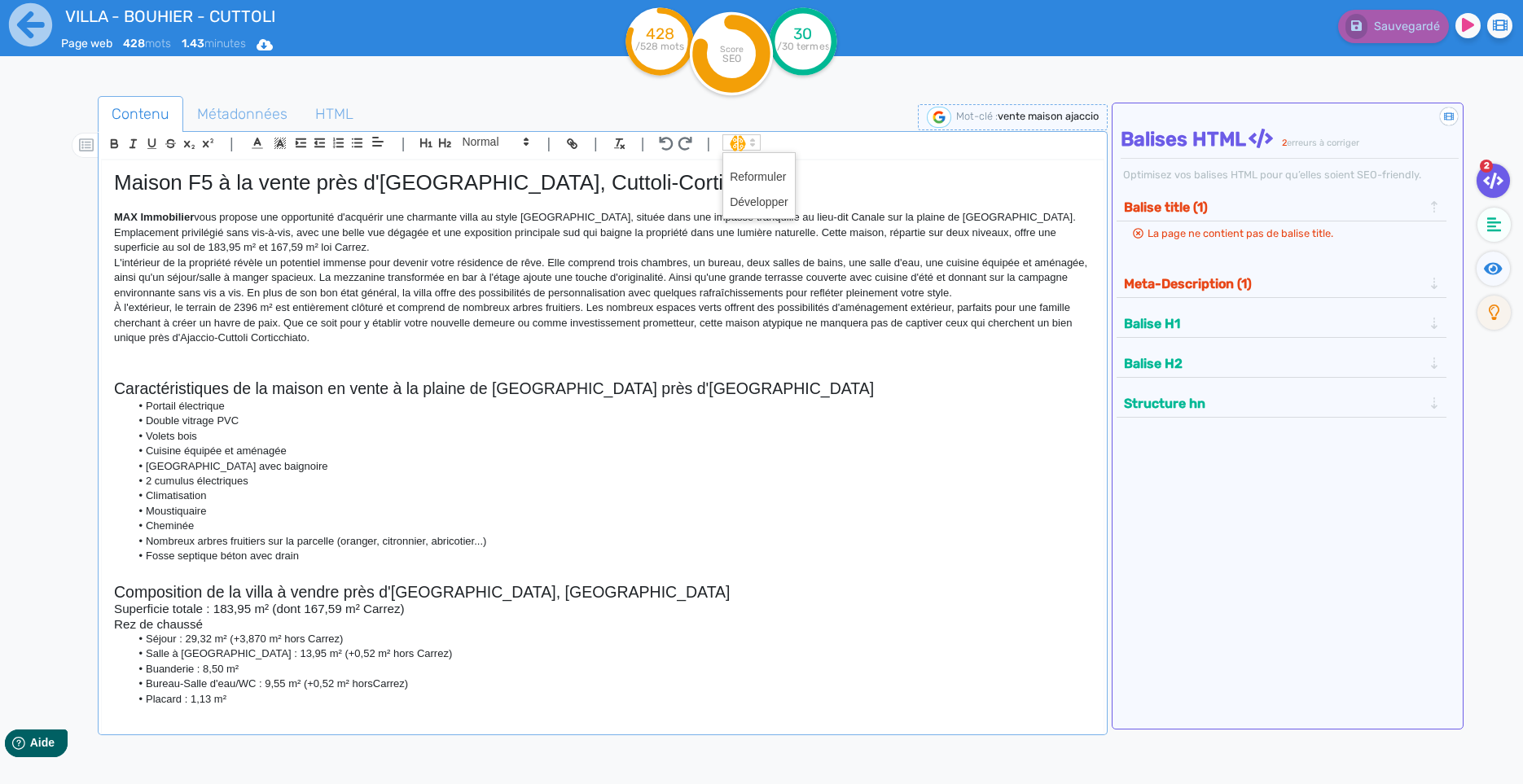
click at [834, 142] on div "| | H3 H4 H5 H6 Normal | | | |" at bounding box center [602, 146] width 1003 height 28
click at [593, 221] on p "MAX Immobilier vous propose une opportunité d'acquérir une charmante villa au s…" at bounding box center [602, 232] width 977 height 44
click at [277, 186] on h1 "Maison F5 à la vente près d'[GEOGRAPHIC_DATA], Cuttoli-Corticchiato" at bounding box center [602, 182] width 977 height 25
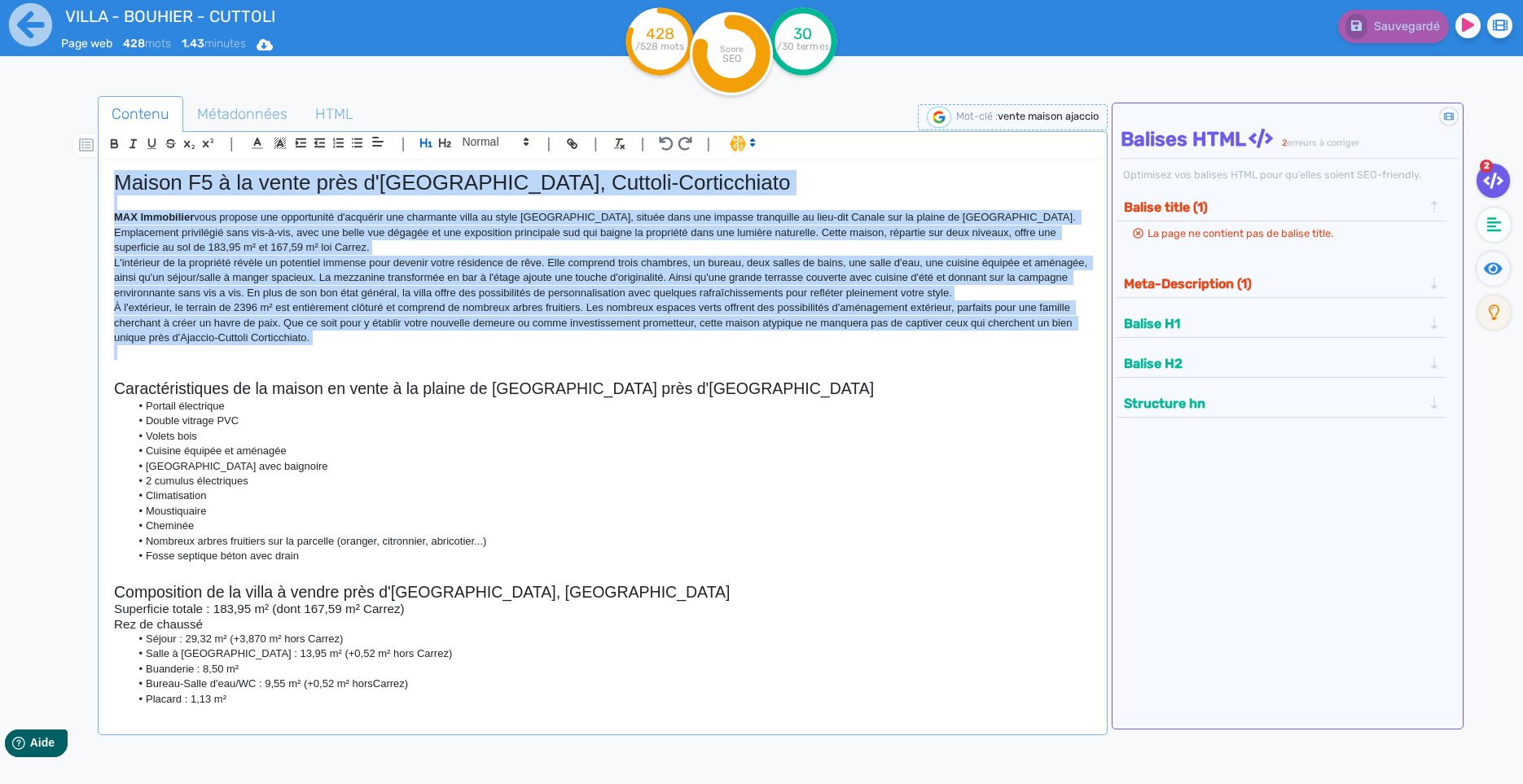
drag, startPoint x: 277, startPoint y: 186, endPoint x: 329, endPoint y: 350, distance: 172.0
click at [329, 350] on div "Maison F5 à la vente près d'[GEOGRAPHIC_DATA], Cuttoli-Corticchiato MAX Immobil…" at bounding box center [602, 435] width 1001 height 549
click at [740, 151] on span at bounding box center [741, 142] width 38 height 17
click at [753, 210] on span at bounding box center [758, 201] width 58 height 25
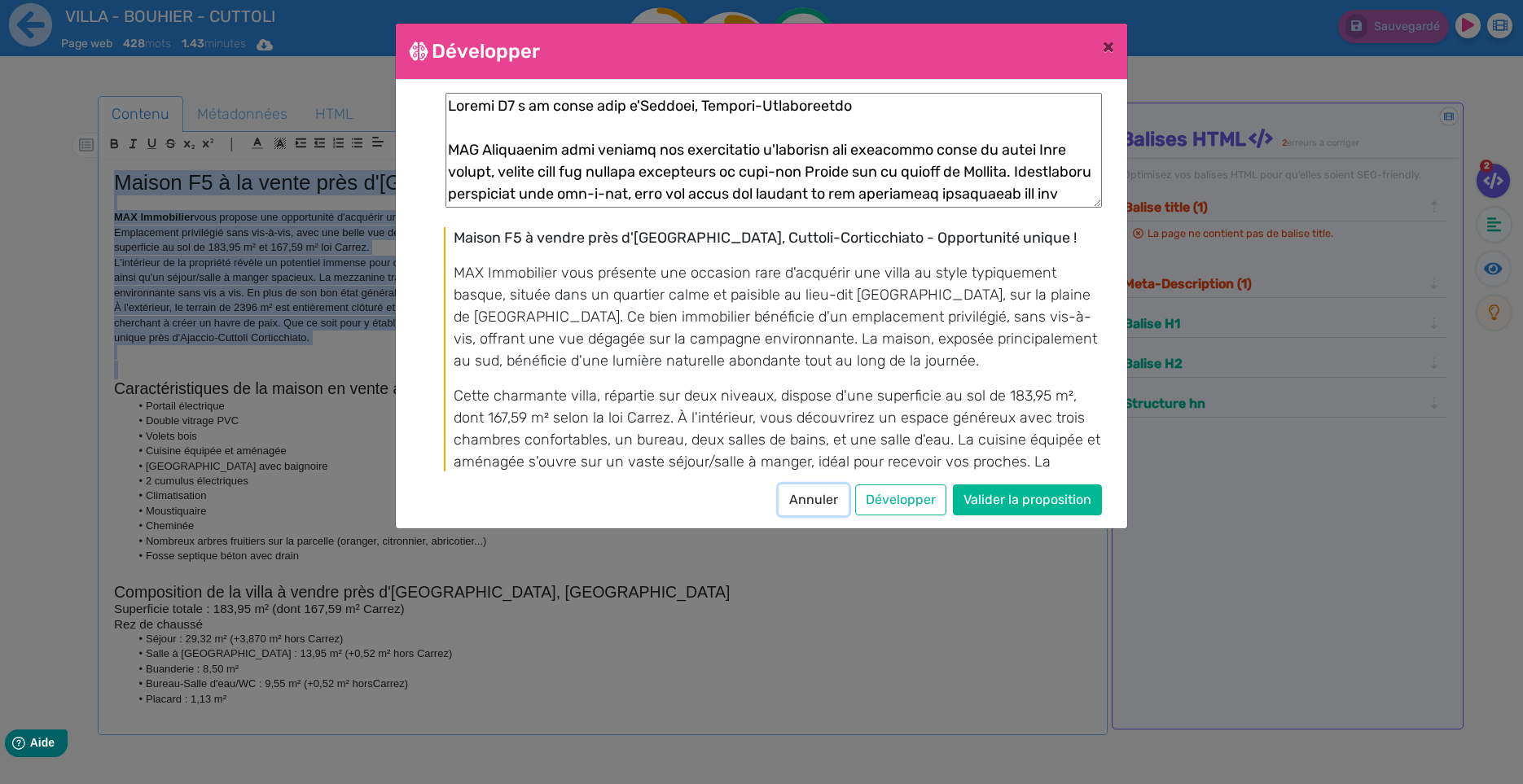
click at [822, 497] on button "Annuler" at bounding box center [814, 500] width 70 height 30
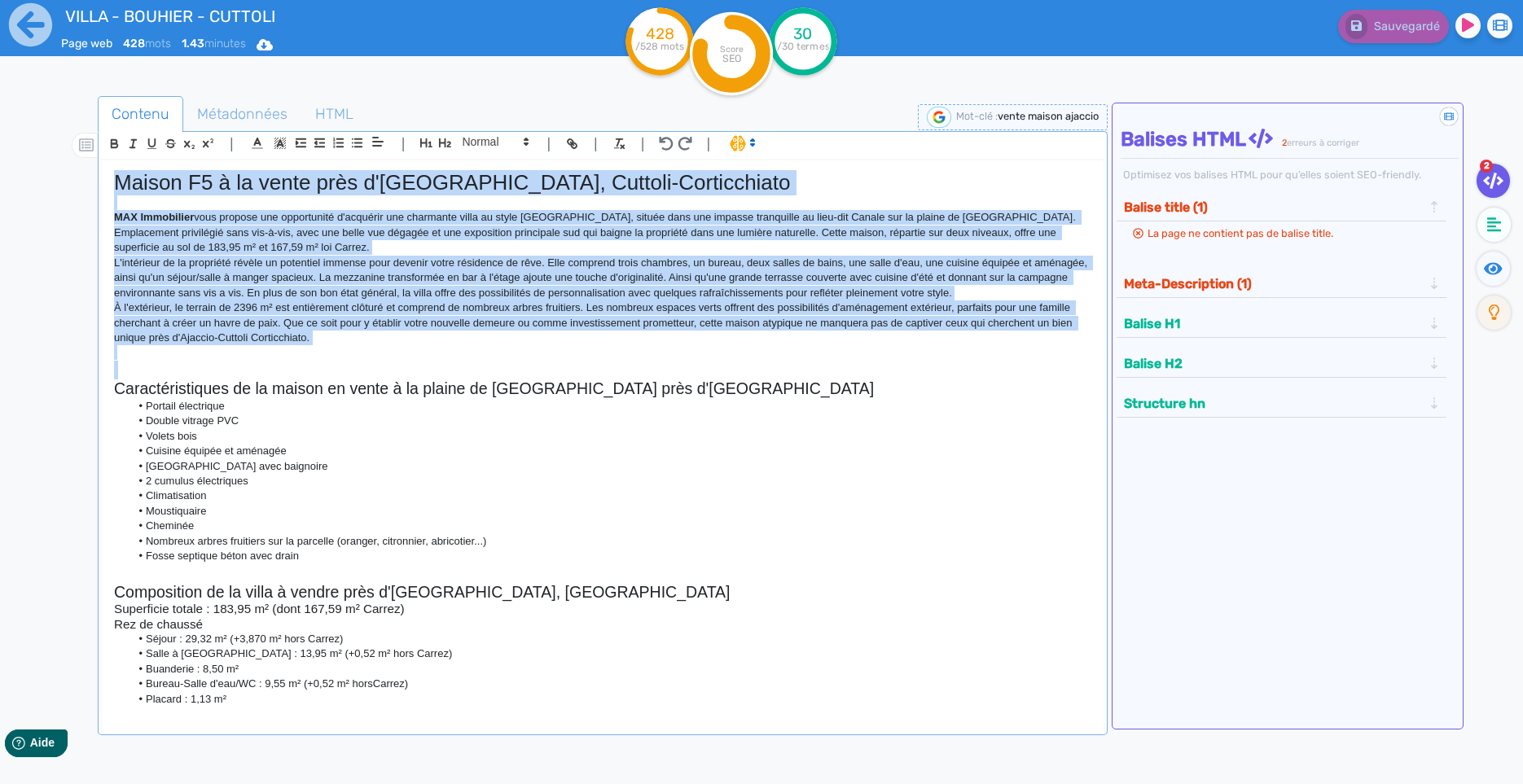
click at [739, 149] on span at bounding box center [741, 142] width 38 height 17
click at [757, 204] on span at bounding box center [758, 201] width 58 height 25
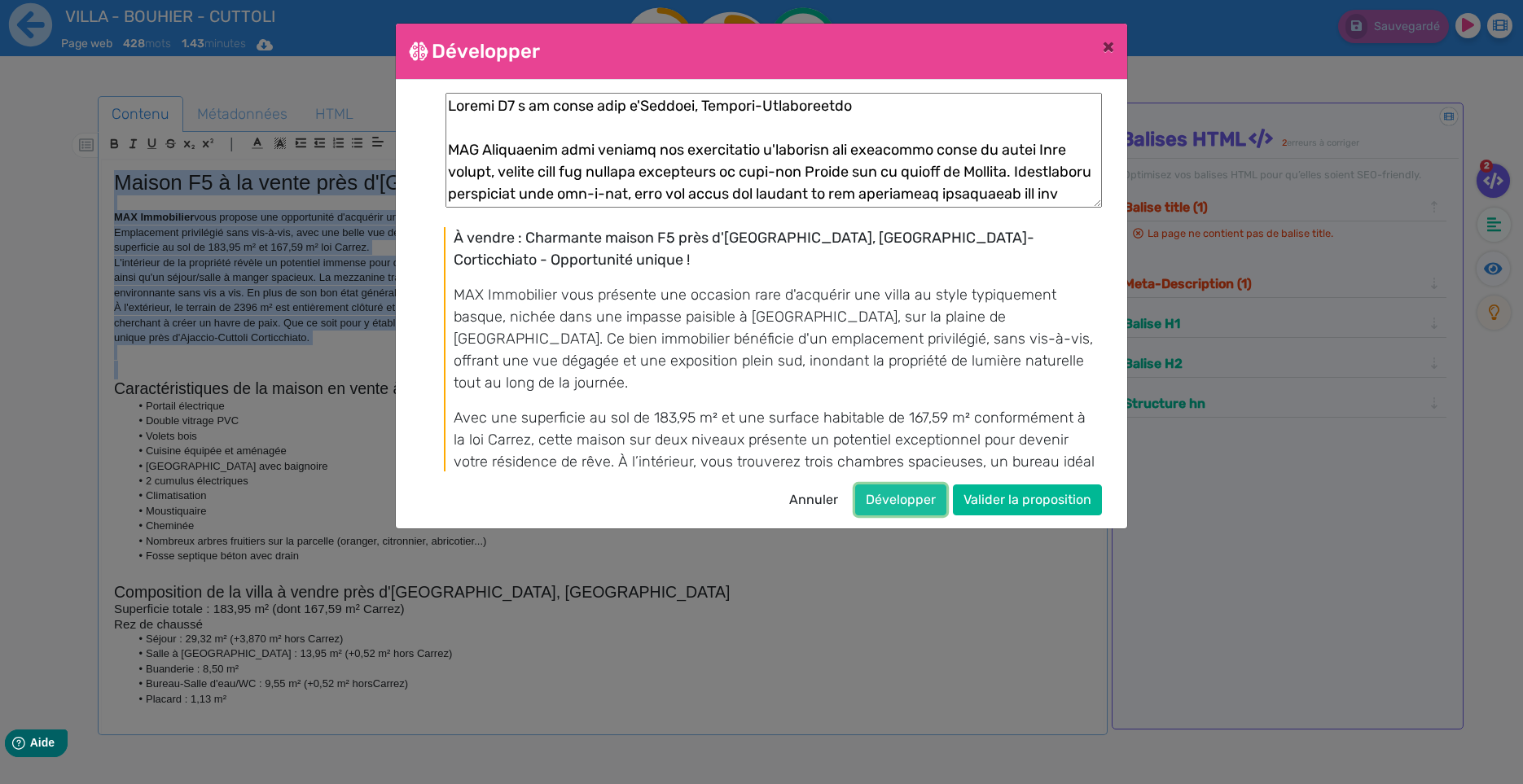
click at [906, 490] on button "Développer" at bounding box center [901, 500] width 91 height 30
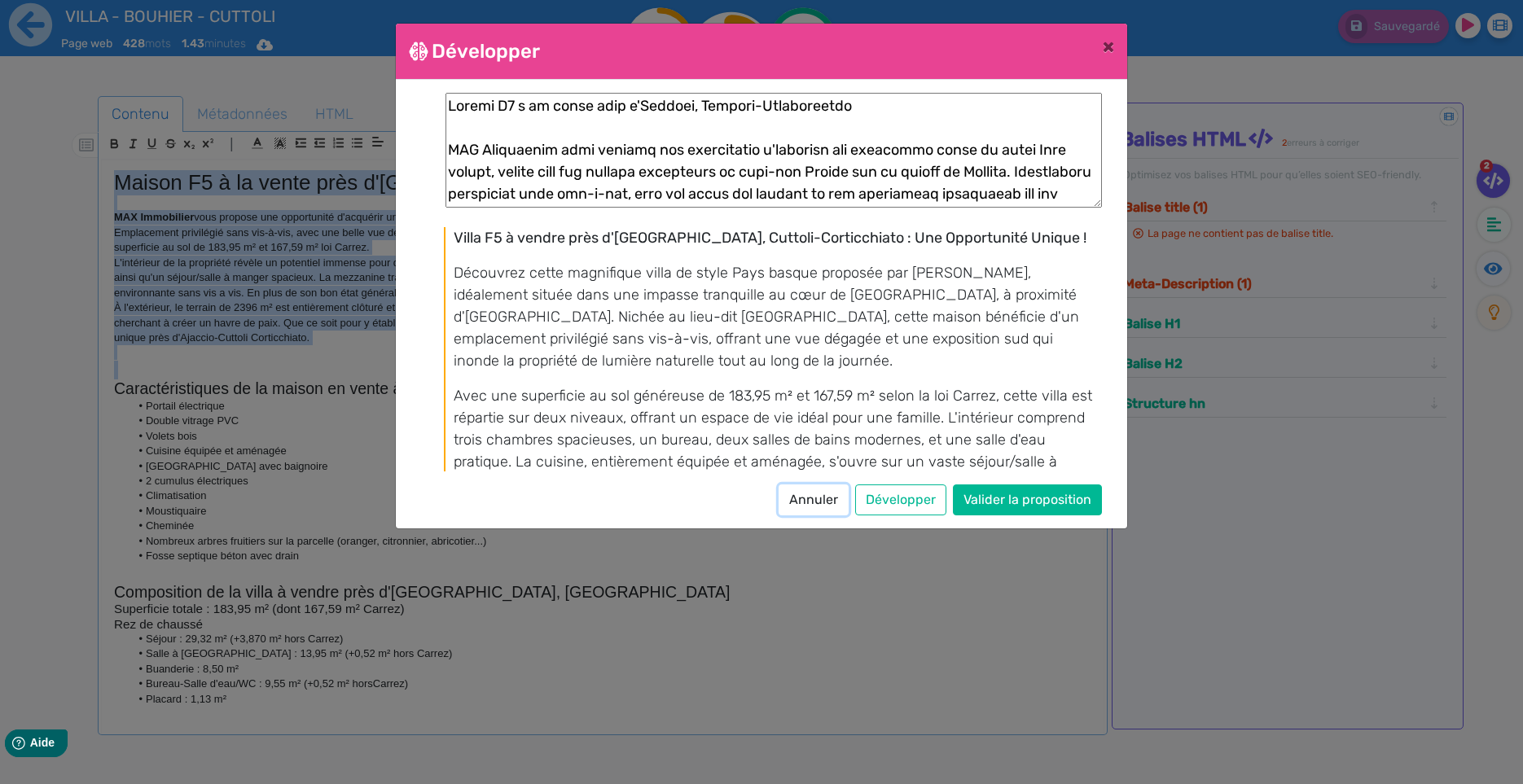
click at [828, 501] on button "Annuler" at bounding box center [814, 500] width 70 height 30
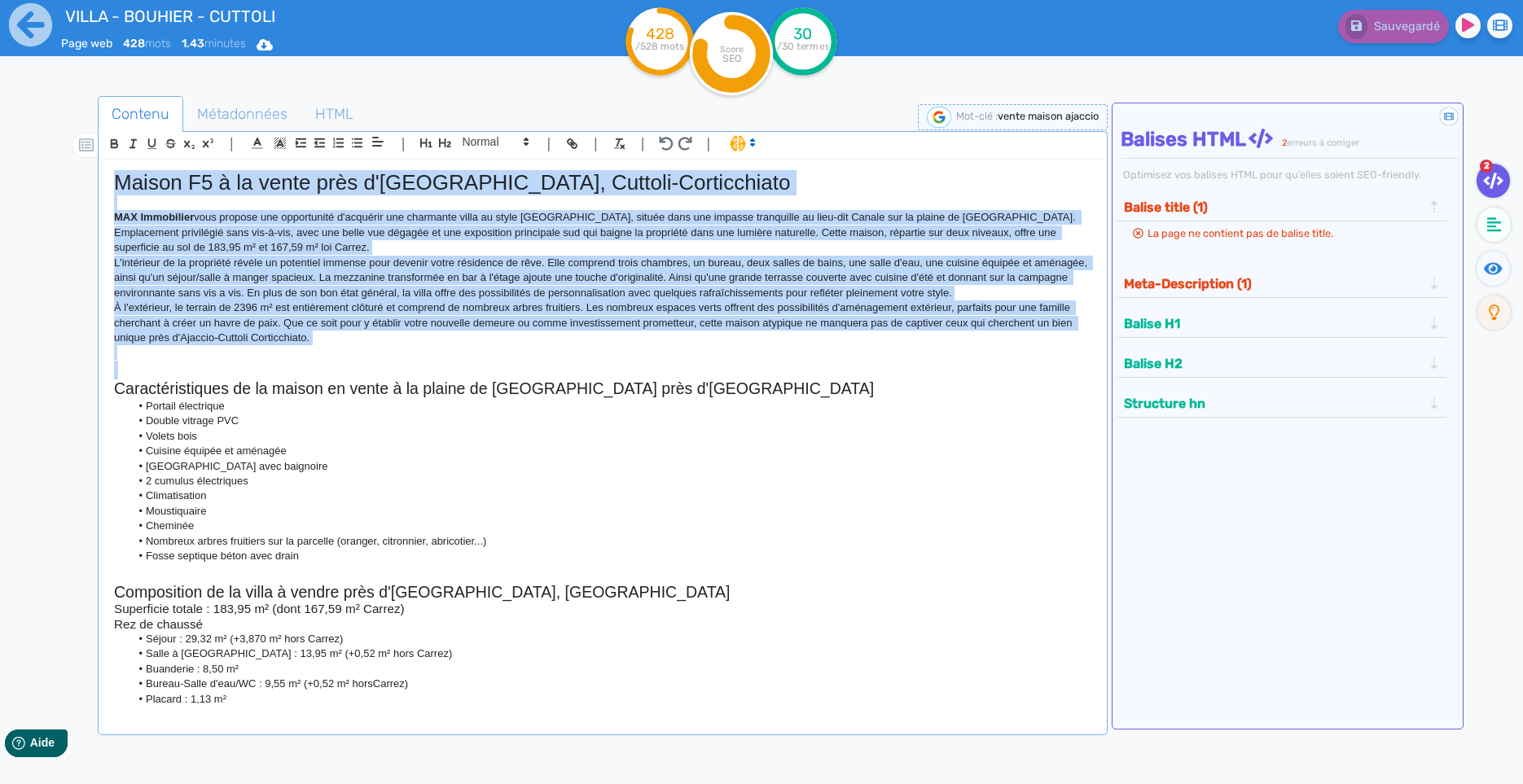
click at [744, 146] on span at bounding box center [741, 142] width 38 height 17
click at [751, 175] on span at bounding box center [758, 176] width 58 height 25
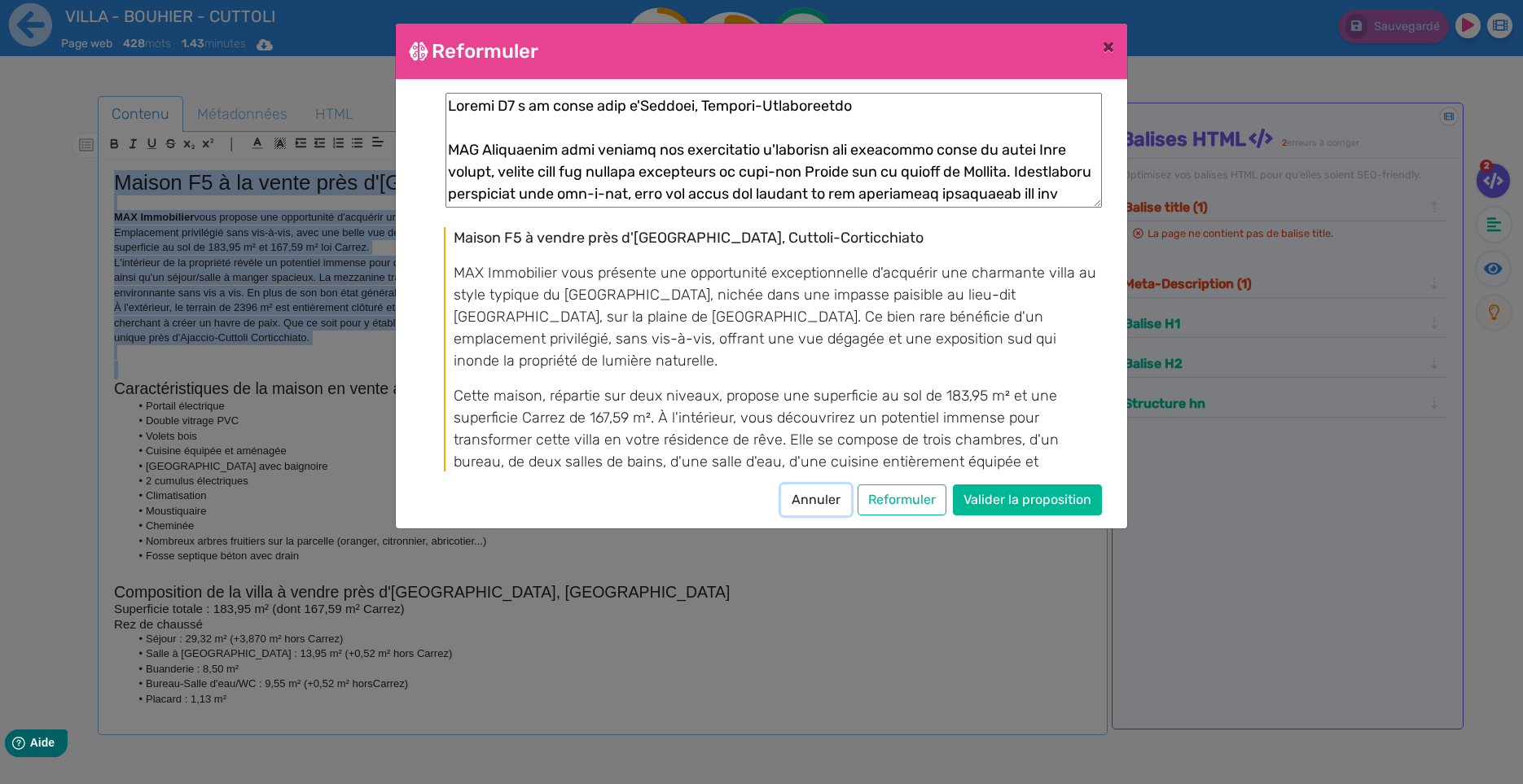
click at [811, 495] on button "Annuler" at bounding box center [816, 500] width 70 height 30
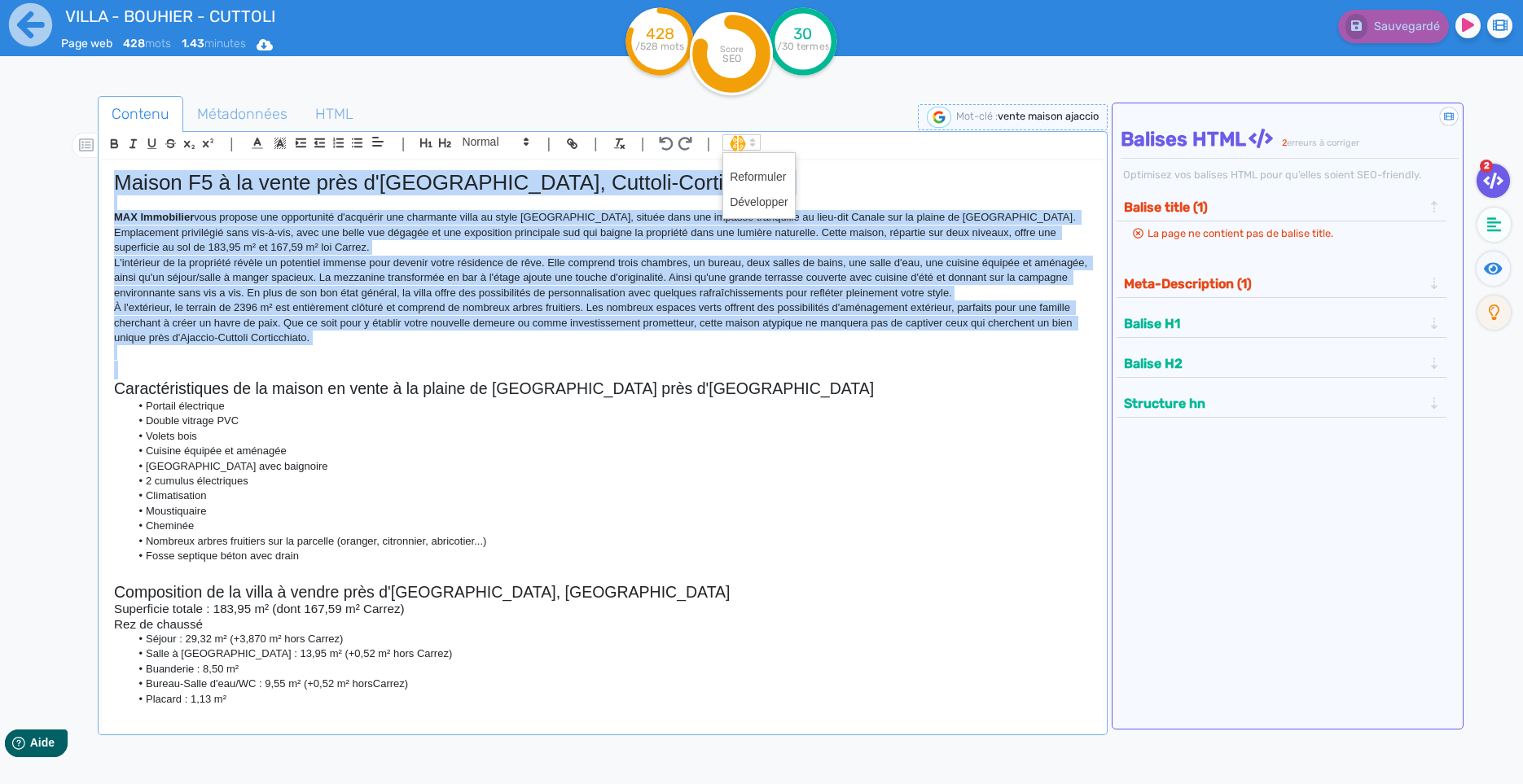
click at [743, 141] on span at bounding box center [741, 142] width 38 height 17
click at [747, 203] on span at bounding box center [758, 201] width 58 height 25
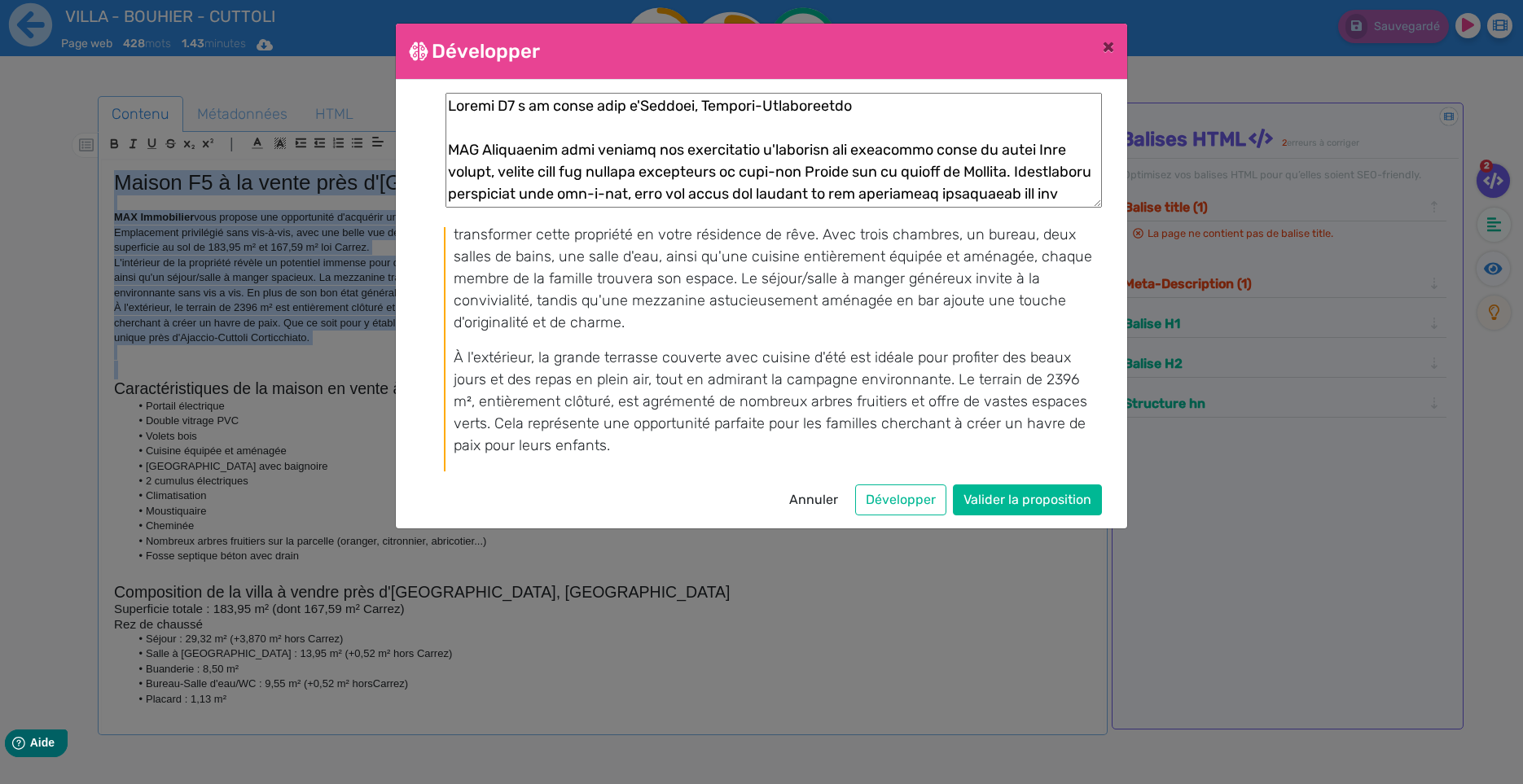
scroll to position [327, 0]
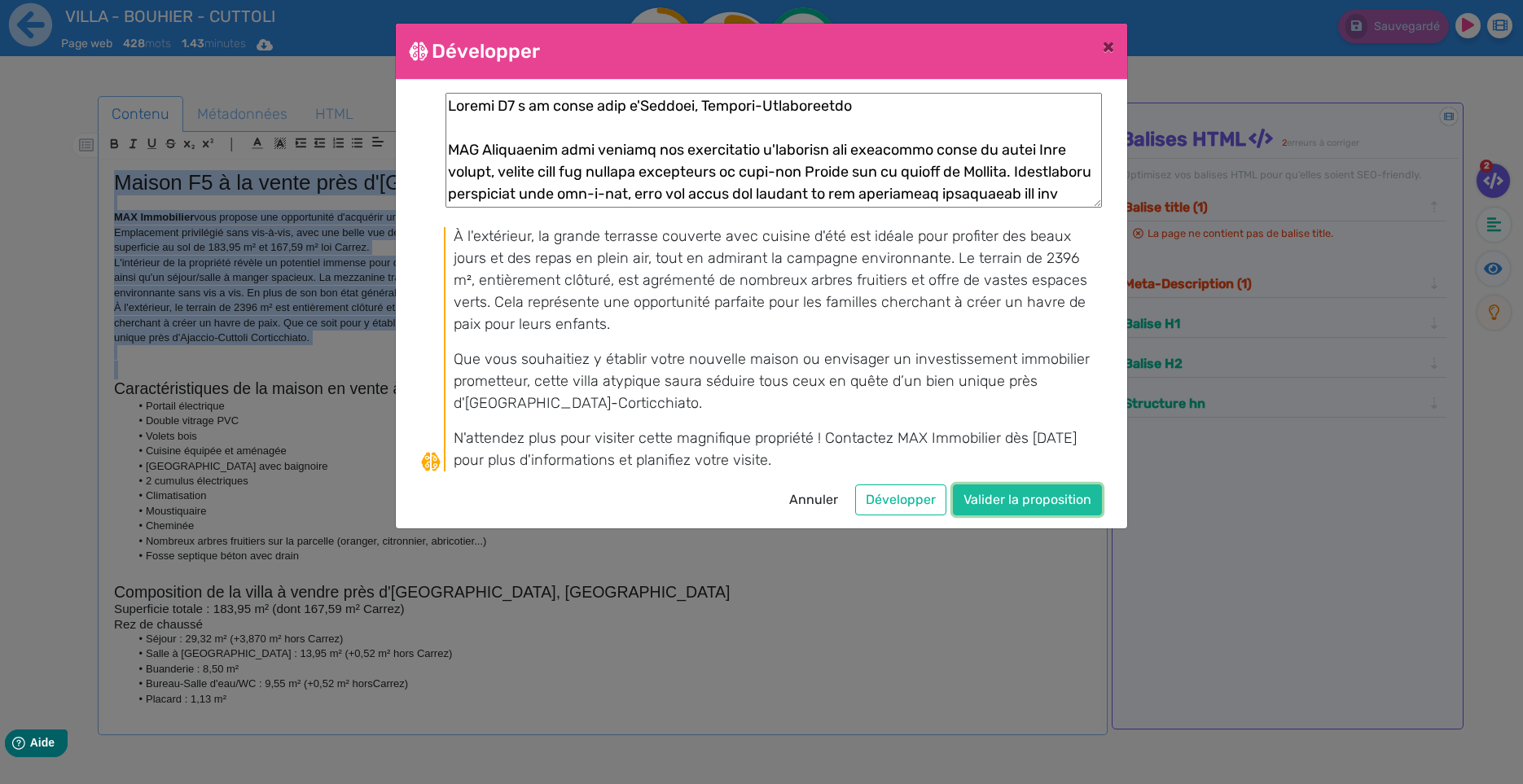
click at [1009, 499] on button "Valider la proposition" at bounding box center [1026, 500] width 149 height 30
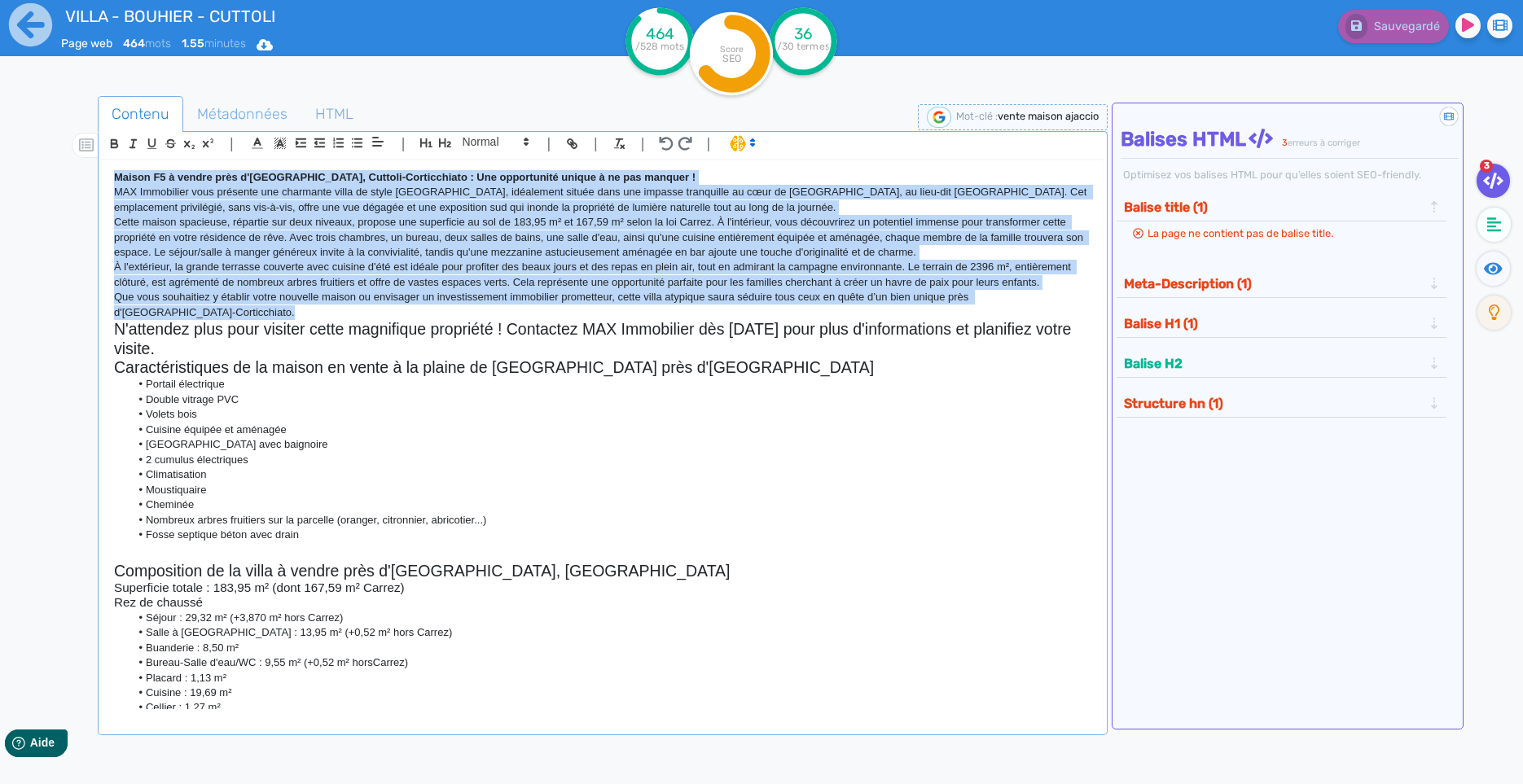
click at [198, 331] on h2 "N'attendez plus pour visiter cette magnifique propriété ! Contactez MAX Immobil…" at bounding box center [602, 338] width 977 height 38
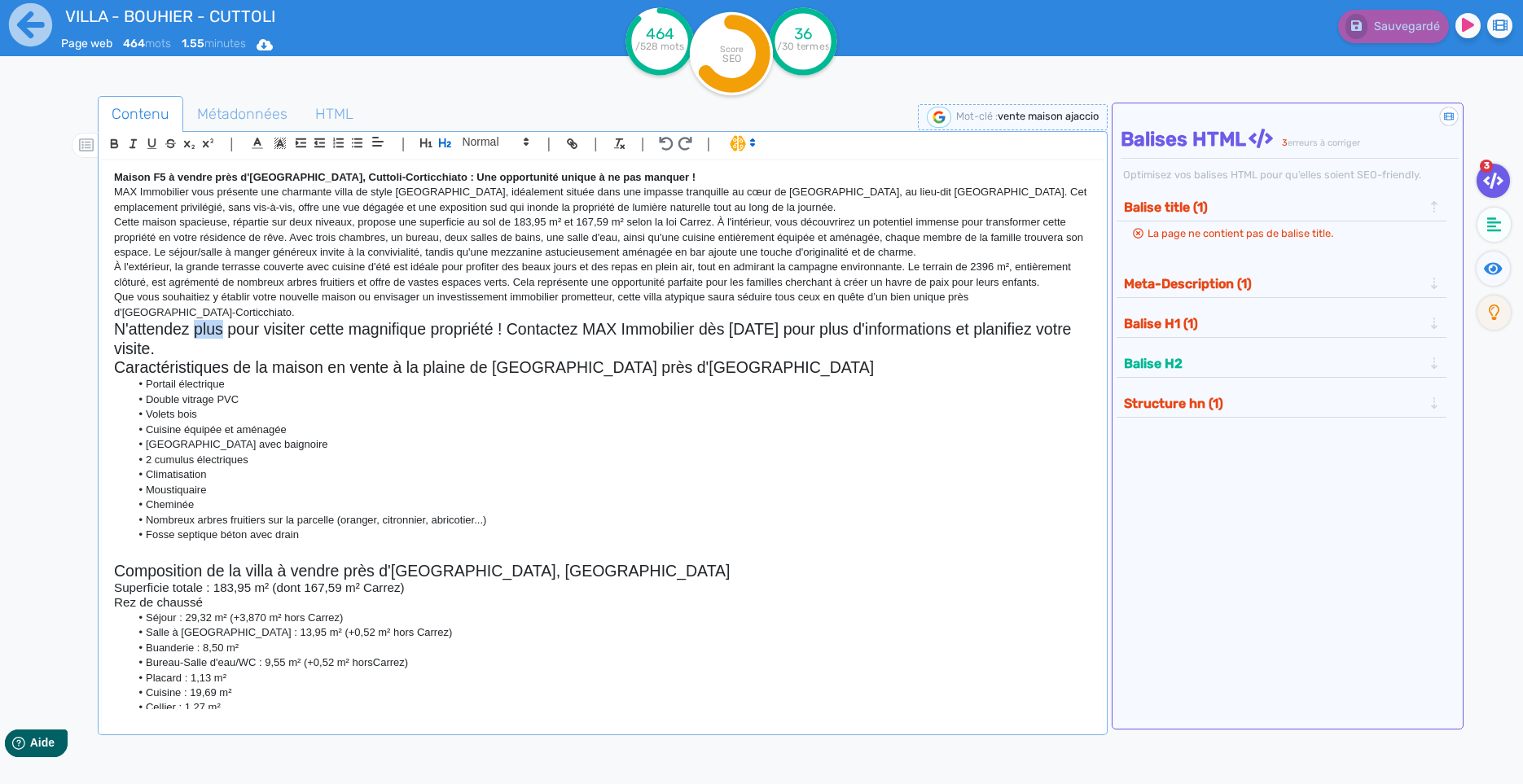
click at [198, 331] on h2 "N'attendez plus pour visiter cette magnifique propriété ! Contactez MAX Immobil…" at bounding box center [602, 338] width 977 height 38
click at [212, 354] on h2 "N'attendez plus pour visiter cette magnifique propriété ! Contactez MAX Immobil…" at bounding box center [602, 338] width 977 height 38
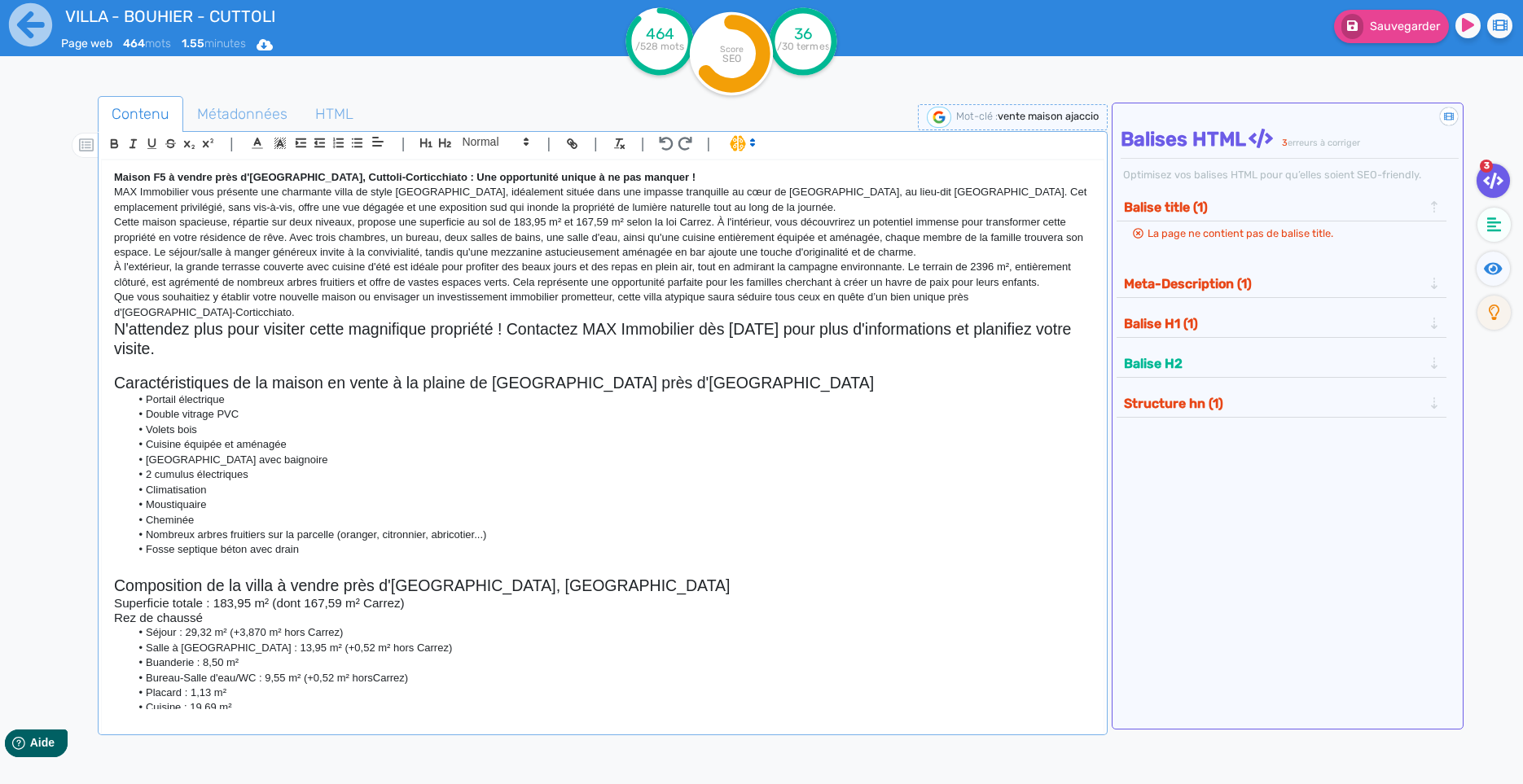
click at [200, 335] on h2 "N'attendez plus pour visiter cette magnifique propriété ! Contactez MAX Immobil…" at bounding box center [602, 338] width 977 height 38
click at [483, 148] on span at bounding box center [494, 141] width 79 height 19
click at [489, 277] on span at bounding box center [494, 272] width 66 height 25
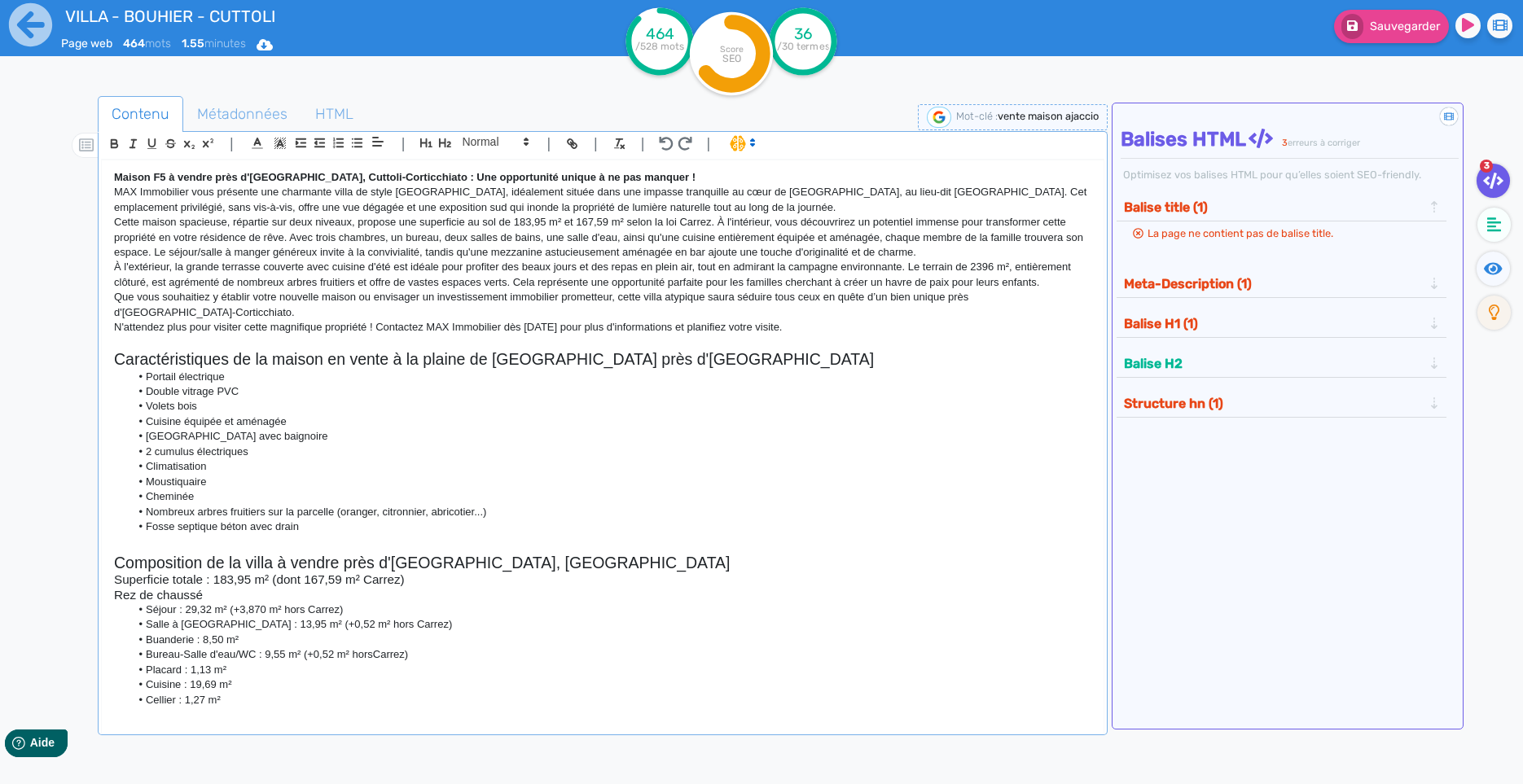
click at [409, 271] on p "À l'extérieur, la grande terrasse couverte avec cuisine d'été est idéale pour p…" at bounding box center [602, 274] width 977 height 30
click at [141, 182] on strong "Maison F5 à vendre près d'[GEOGRAPHIC_DATA], Cuttoli-Corticchiato : Une opportu…" at bounding box center [404, 176] width 581 height 12
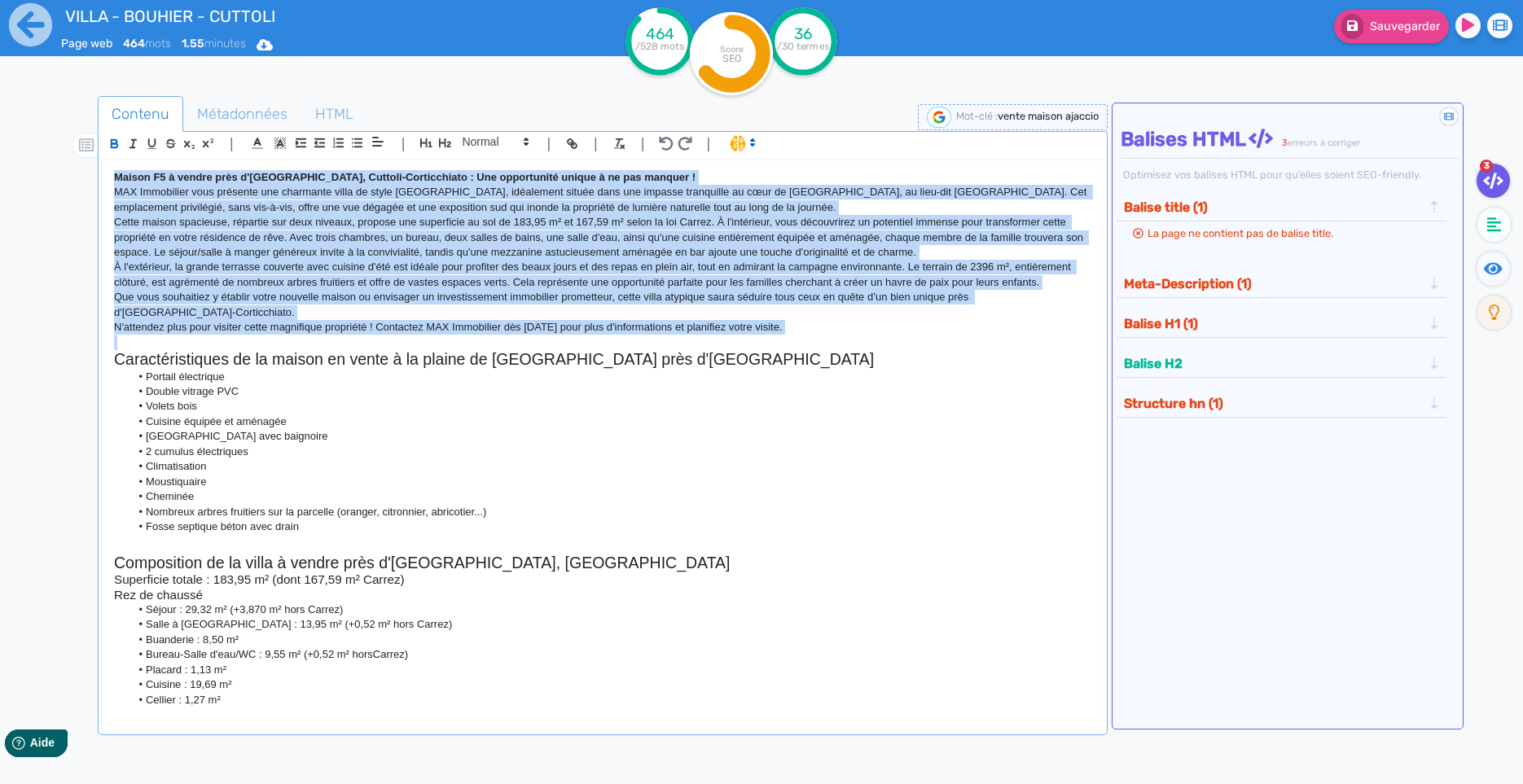
drag, startPoint x: 141, startPoint y: 182, endPoint x: 190, endPoint y: 348, distance: 173.1
click at [190, 348] on div "Maison F5 à vendre près d'[GEOGRAPHIC_DATA], Cuttoli-Corticchiato : Une opportu…" at bounding box center [602, 435] width 1001 height 549
click at [739, 145] on span at bounding box center [741, 142] width 38 height 17
click at [742, 205] on span at bounding box center [758, 201] width 58 height 25
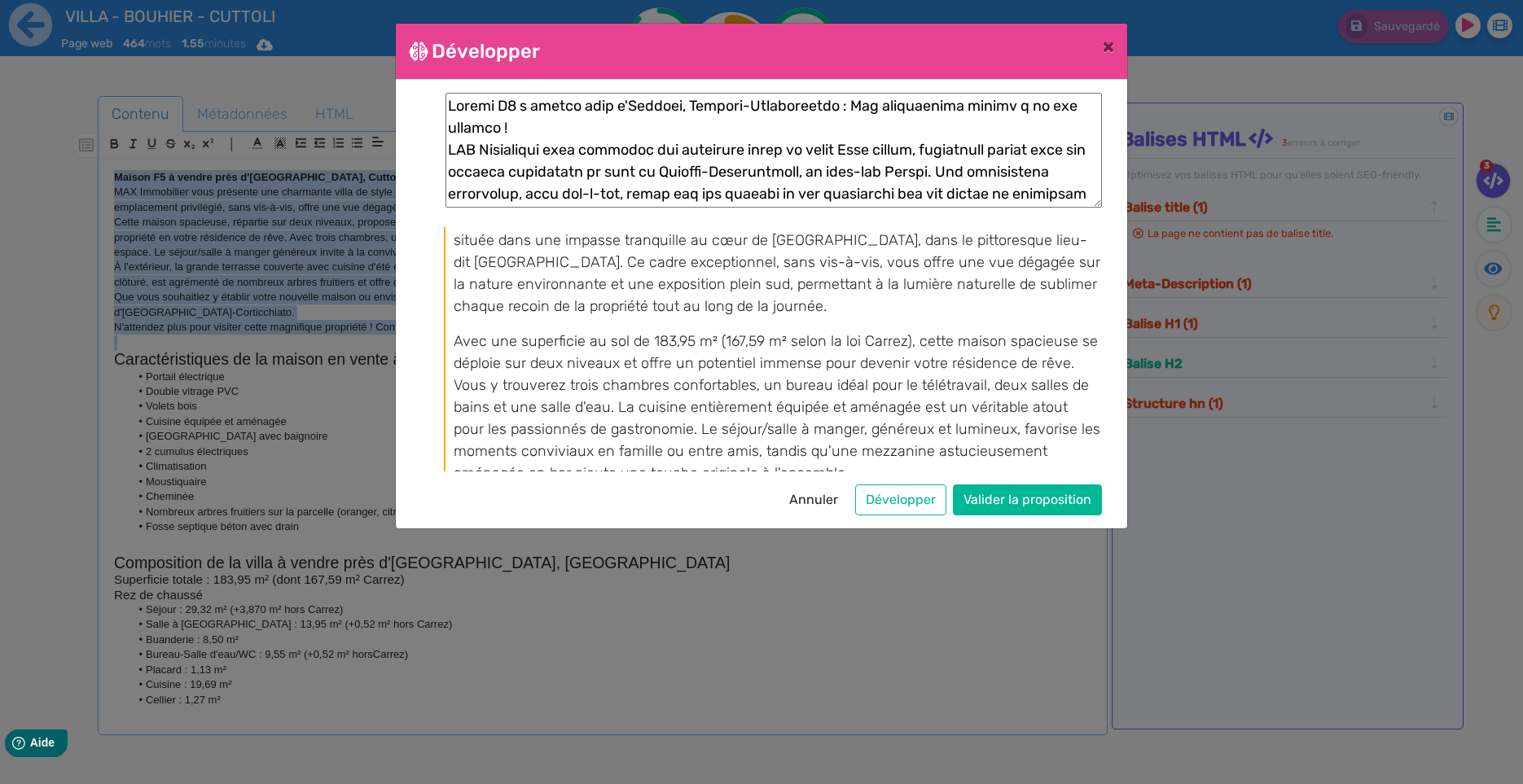
scroll to position [103, 0]
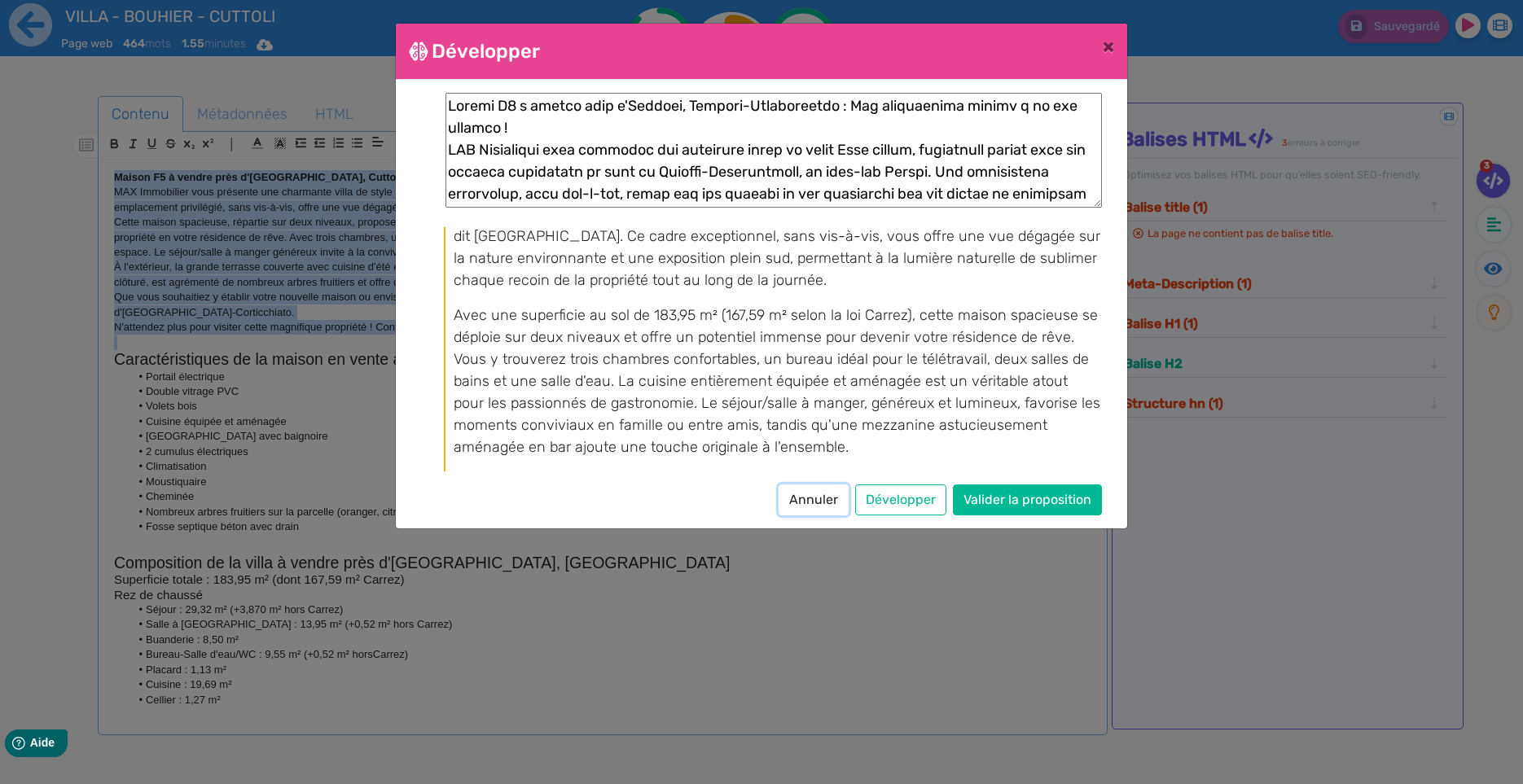
click at [835, 504] on button "Annuler" at bounding box center [814, 500] width 70 height 30
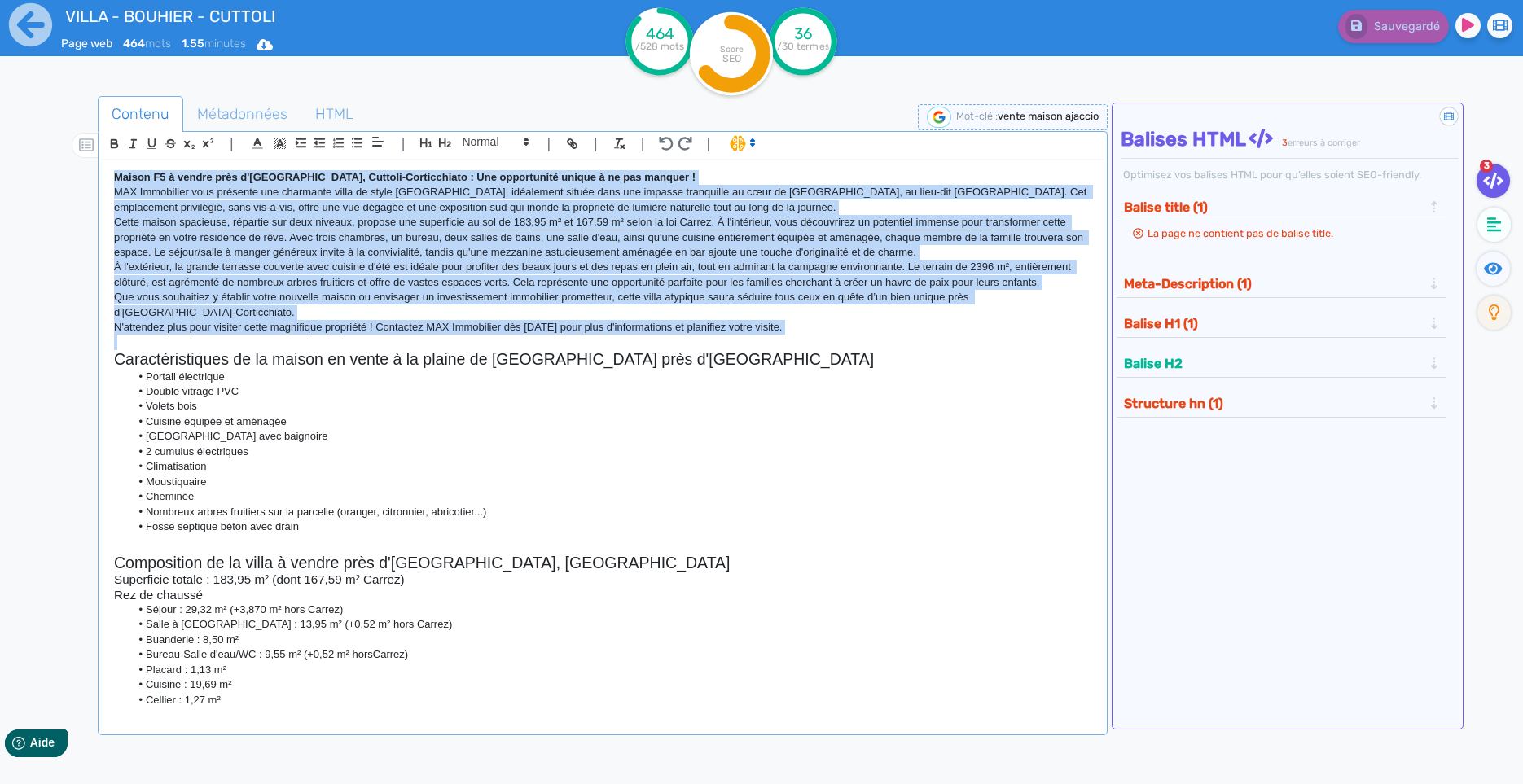
click at [186, 200] on p "MAX Immobilier vous présente une charmante villa de style [GEOGRAPHIC_DATA], id…" at bounding box center [602, 199] width 977 height 30
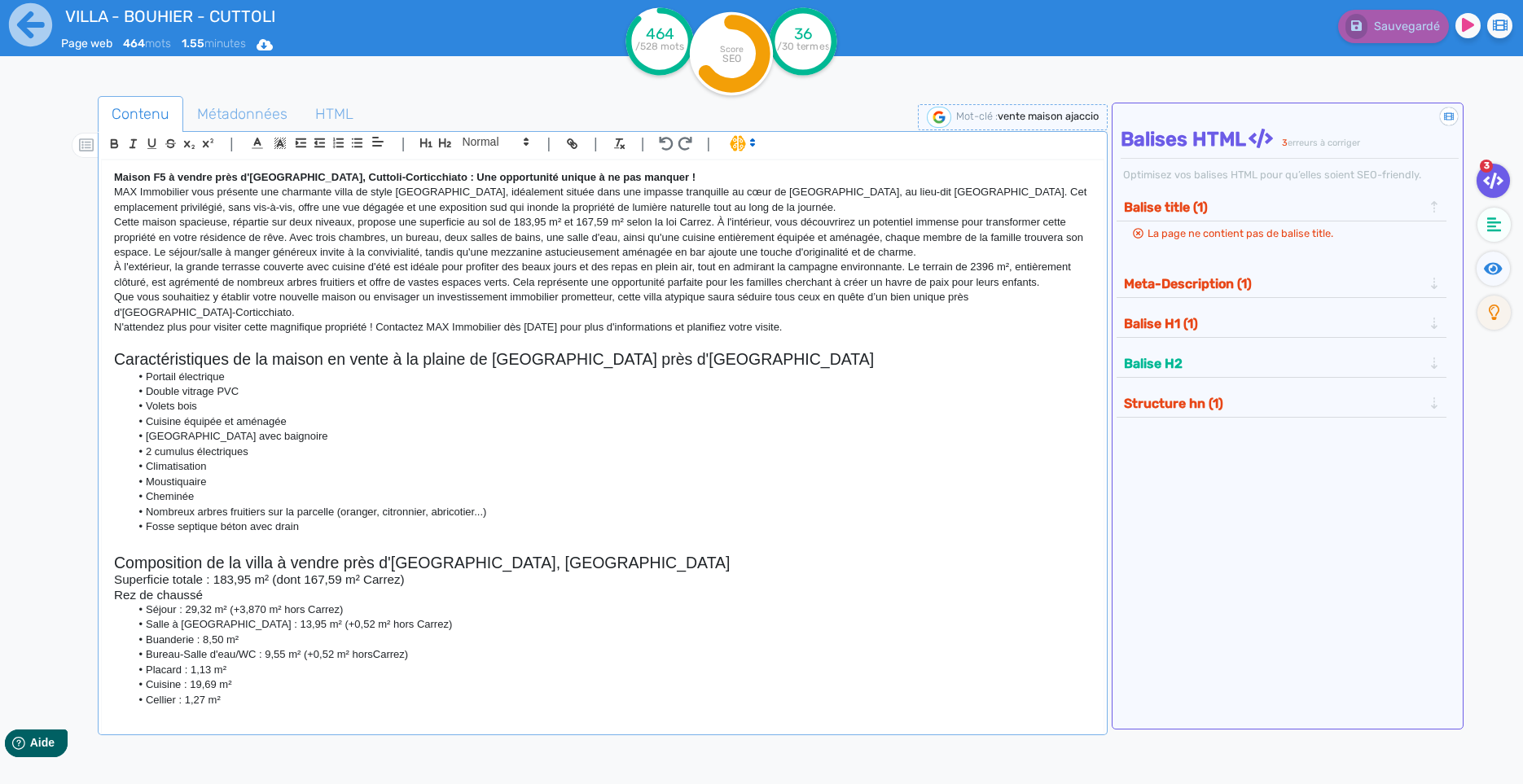
click at [184, 200] on p "MAX Immobilier vous présente une charmante villa de style [GEOGRAPHIC_DATA], id…" at bounding box center [602, 199] width 977 height 30
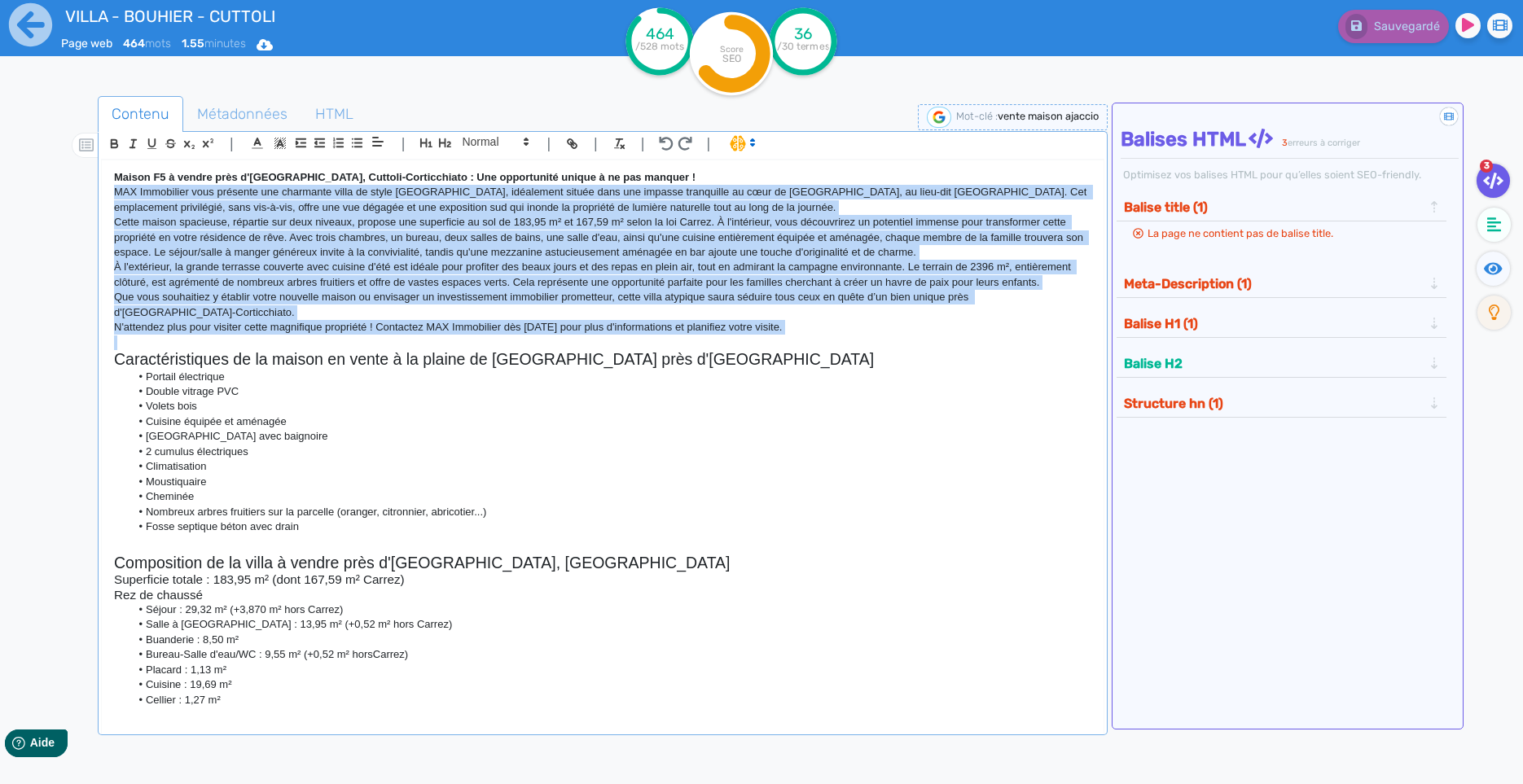
drag, startPoint x: 184, startPoint y: 200, endPoint x: 188, endPoint y: 339, distance: 139.1
click at [188, 339] on div "Maison F5 à vendre près d'[GEOGRAPHIC_DATA], Cuttoli-Corticchiato : Une opportu…" at bounding box center [602, 435] width 1001 height 549
